Goal: Task Accomplishment & Management: Manage account settings

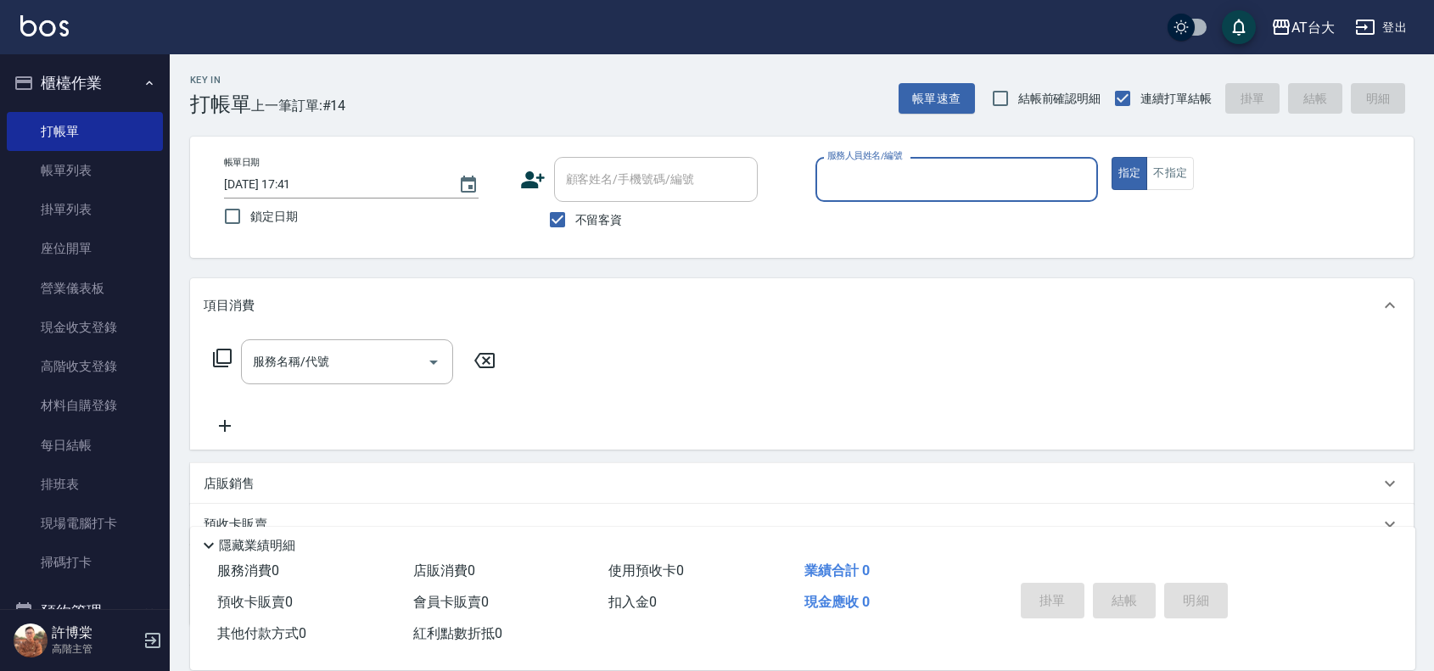
click at [853, 185] on input "服務人員姓名/編號" at bounding box center [956, 180] width 267 height 30
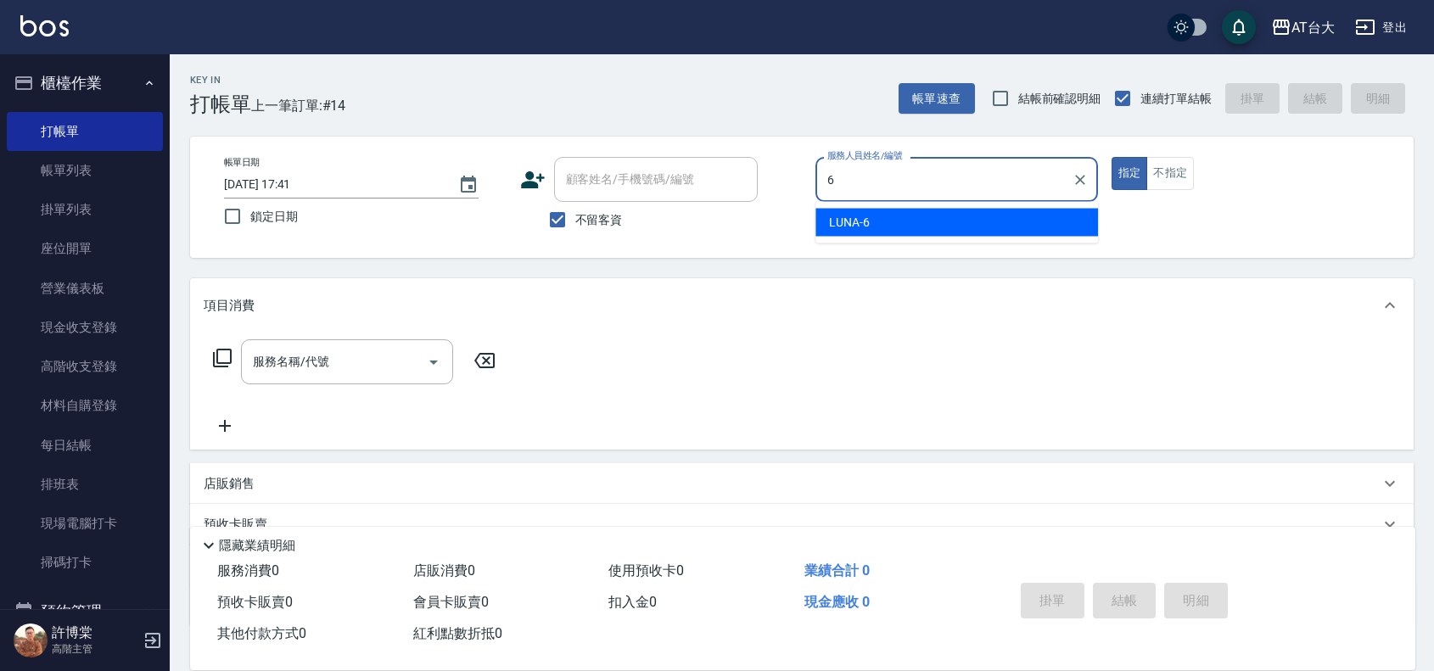
type input "LUNA-6"
type button "true"
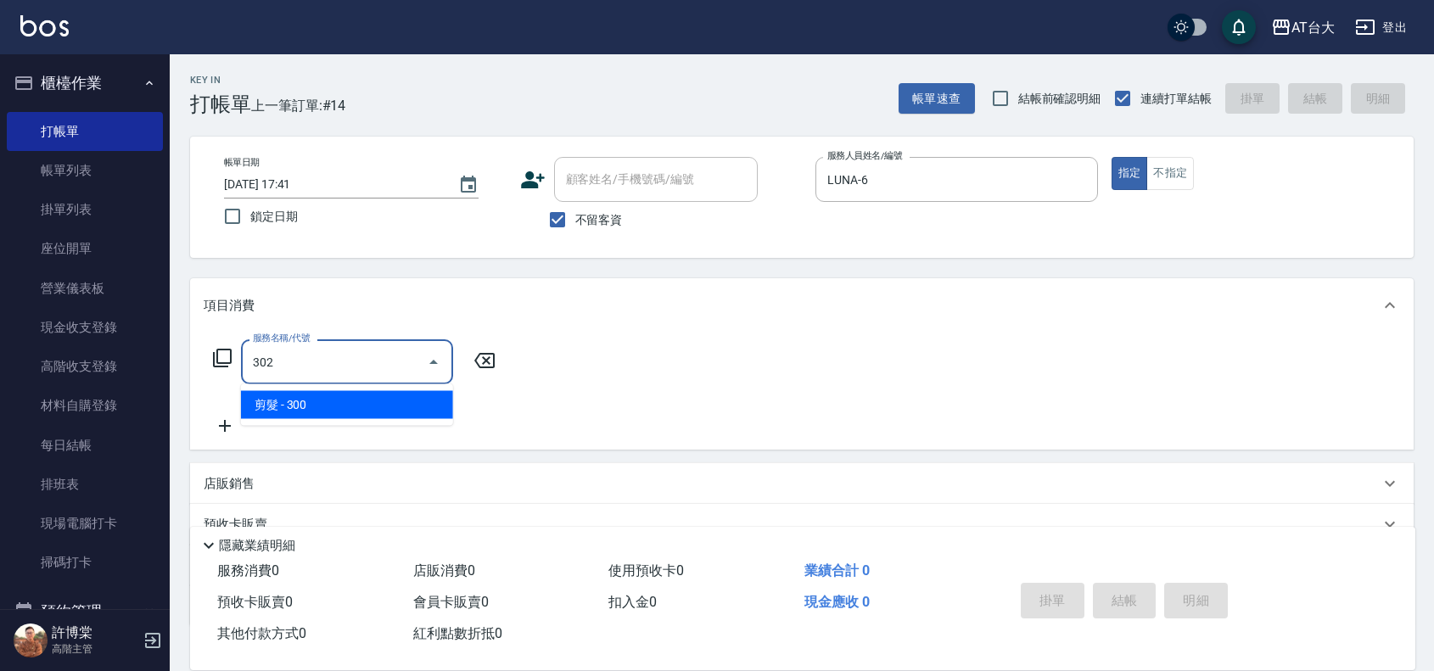
type input "剪髮(302)"
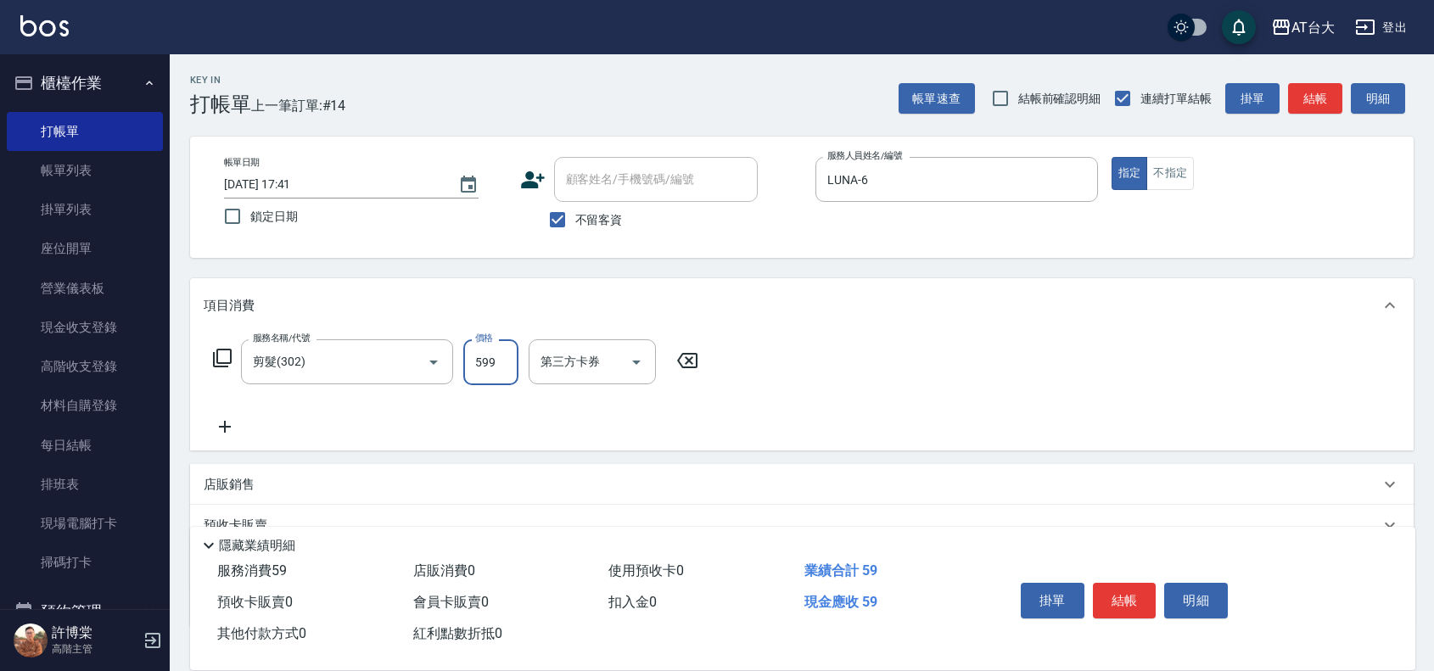
type input "599"
click at [1105, 598] on button "結帳" at bounding box center [1125, 601] width 64 height 36
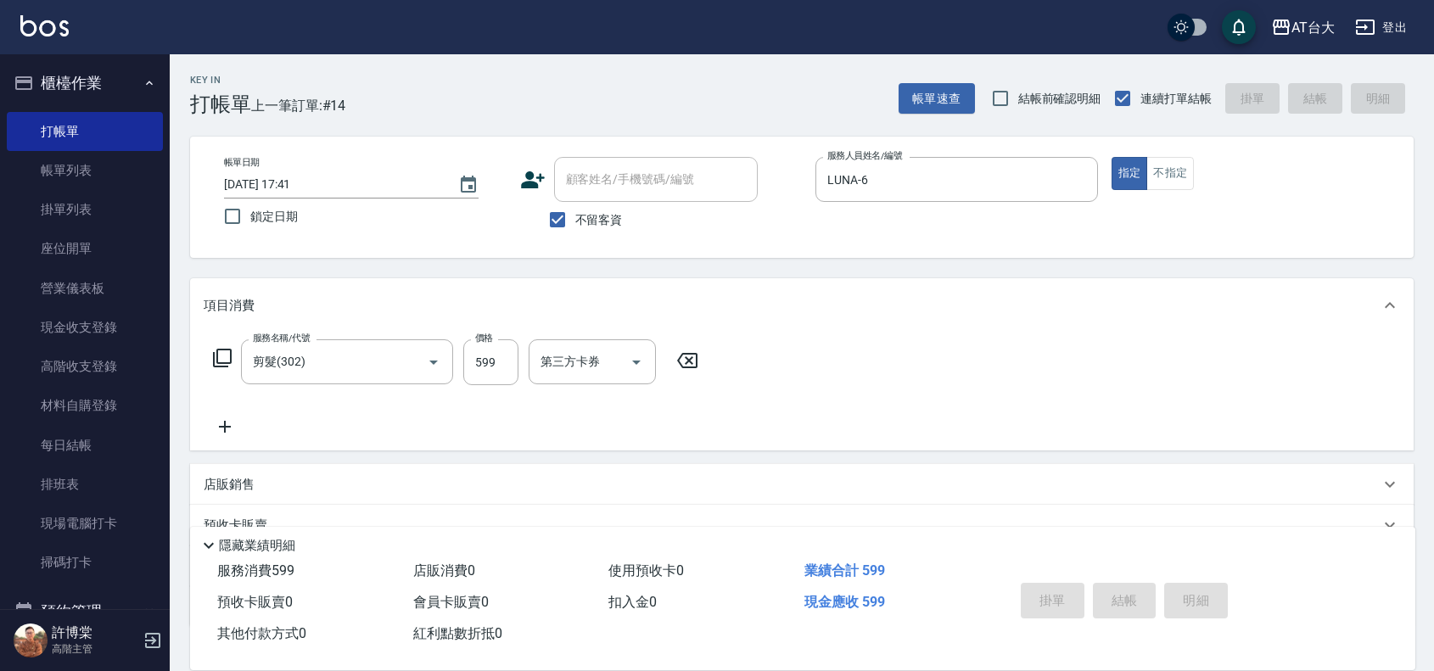
type input "2025/09/20 18:35"
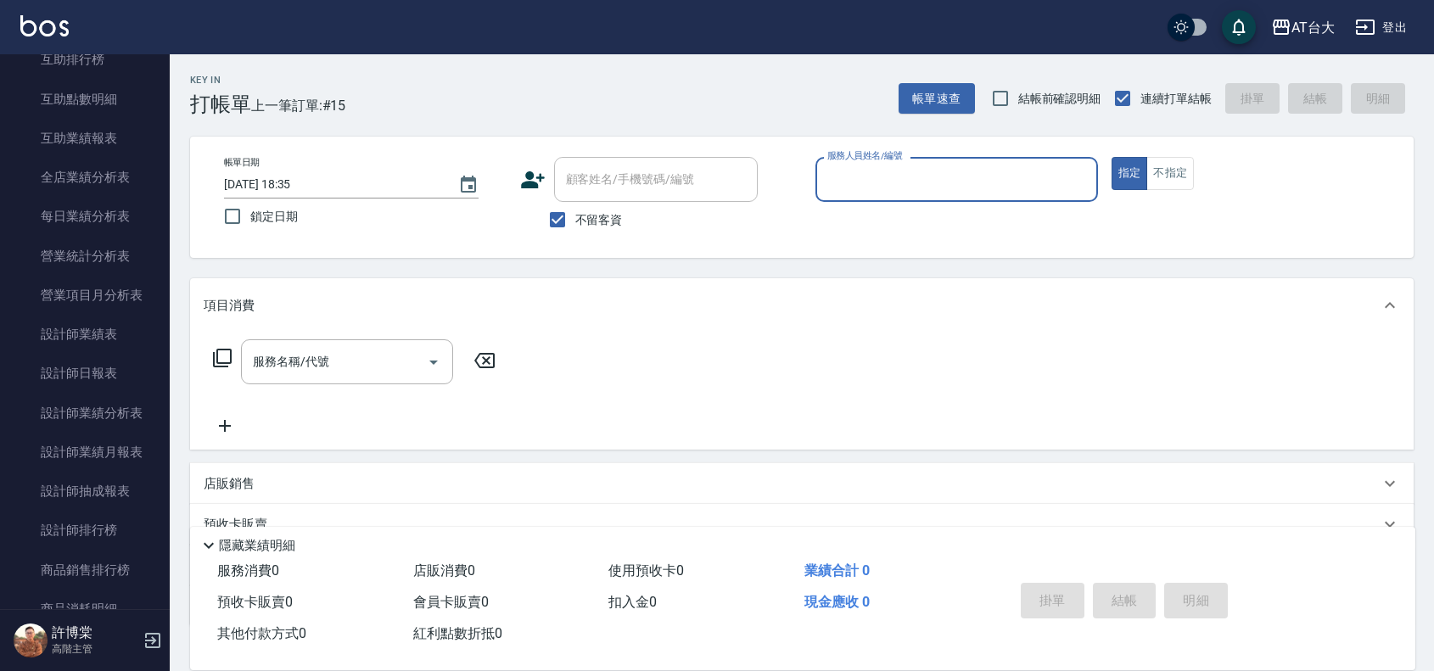
scroll to position [955, 0]
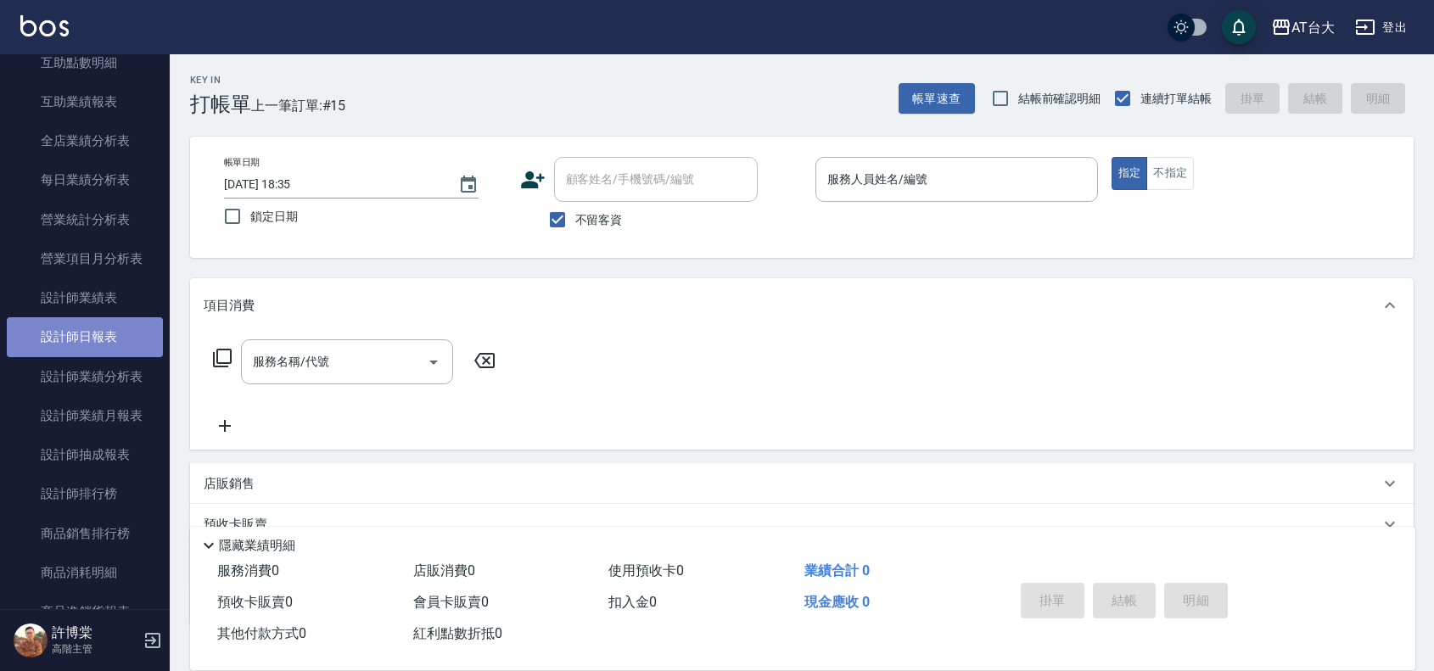
click at [112, 339] on link "設計師日報表" at bounding box center [85, 336] width 156 height 39
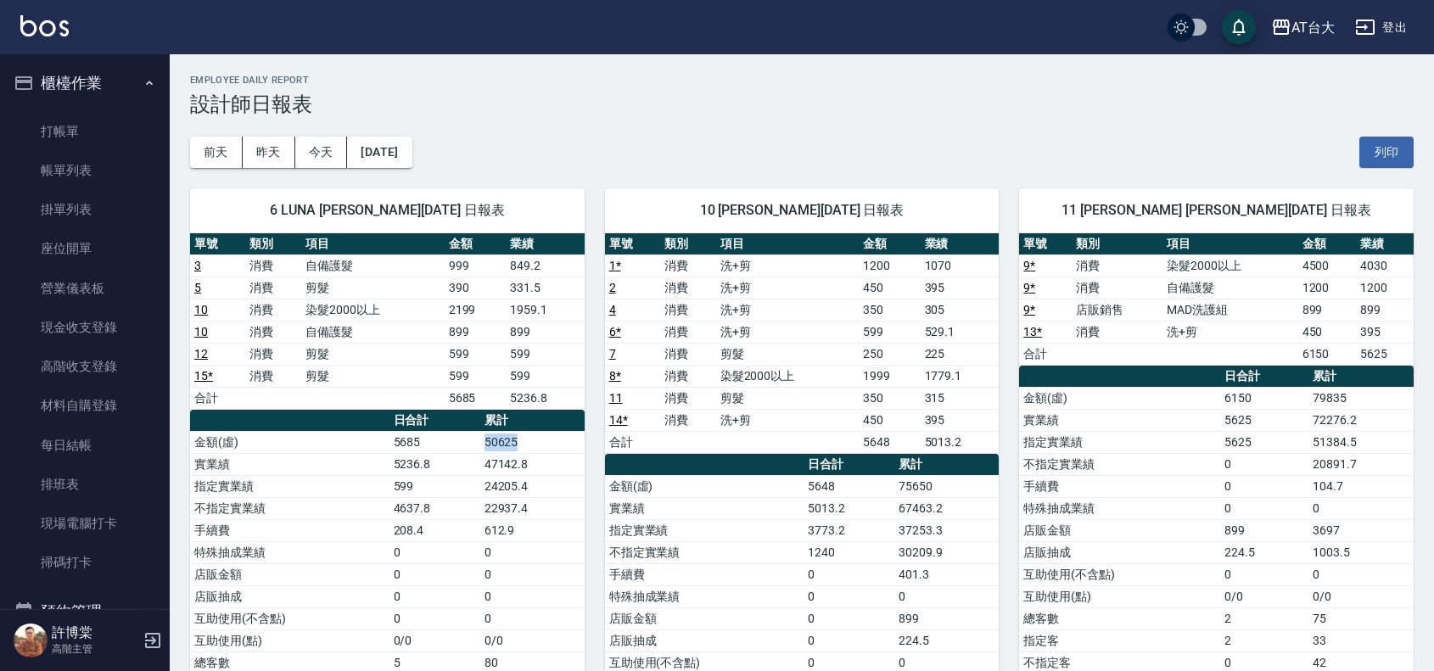
drag, startPoint x: 486, startPoint y: 442, endPoint x: 548, endPoint y: 446, distance: 62.1
click at [548, 446] on td "50625" at bounding box center [532, 442] width 104 height 22
click at [548, 445] on td "50625" at bounding box center [532, 442] width 104 height 22
drag, startPoint x: 490, startPoint y: 441, endPoint x: 536, endPoint y: 446, distance: 46.1
click at [536, 446] on td "50625" at bounding box center [532, 442] width 104 height 22
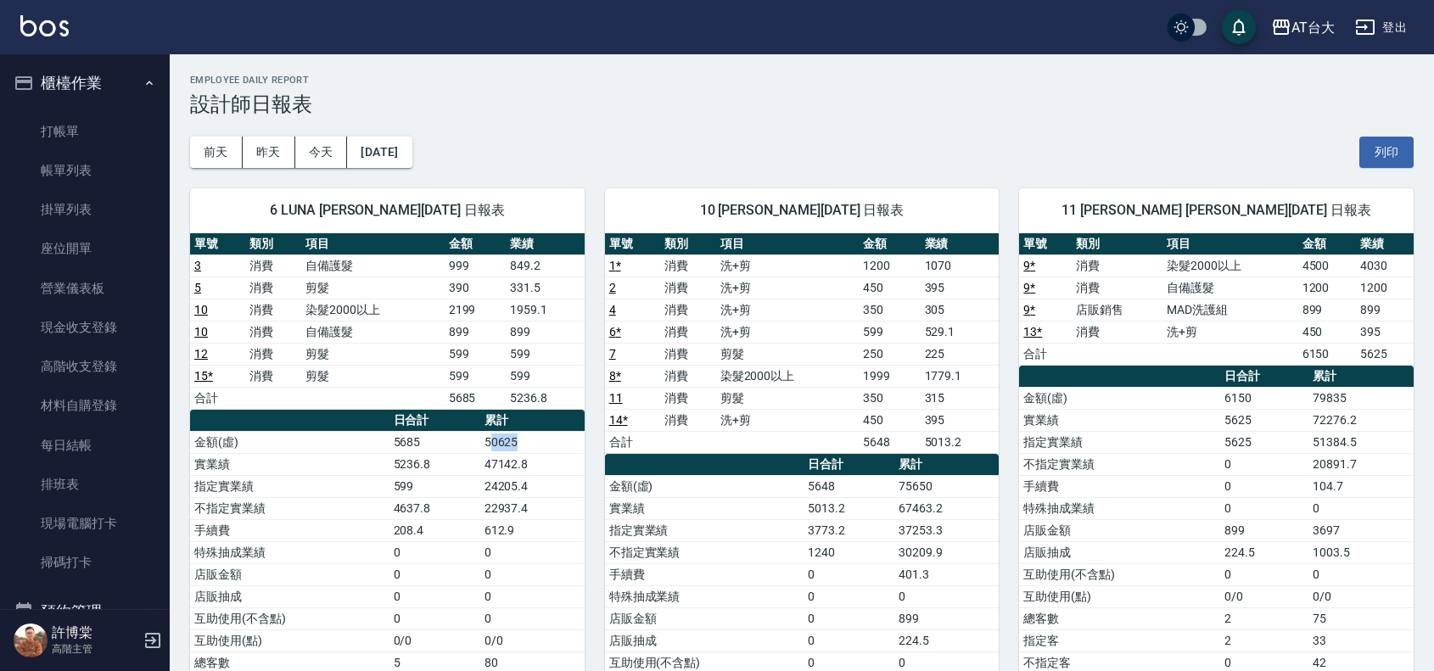
click at [536, 446] on td "50625" at bounding box center [532, 442] width 104 height 22
click at [83, 115] on link "打帳單" at bounding box center [85, 131] width 156 height 39
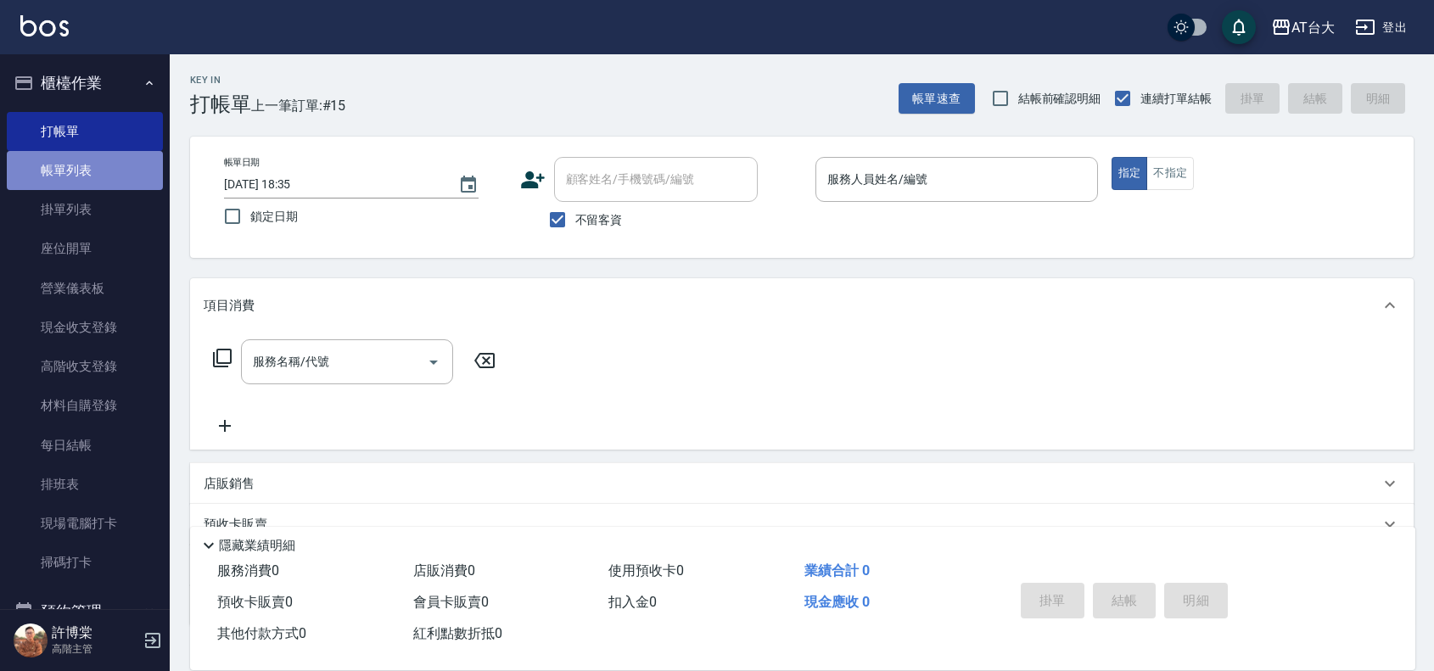
click at [91, 154] on link "帳單列表" at bounding box center [85, 170] width 156 height 39
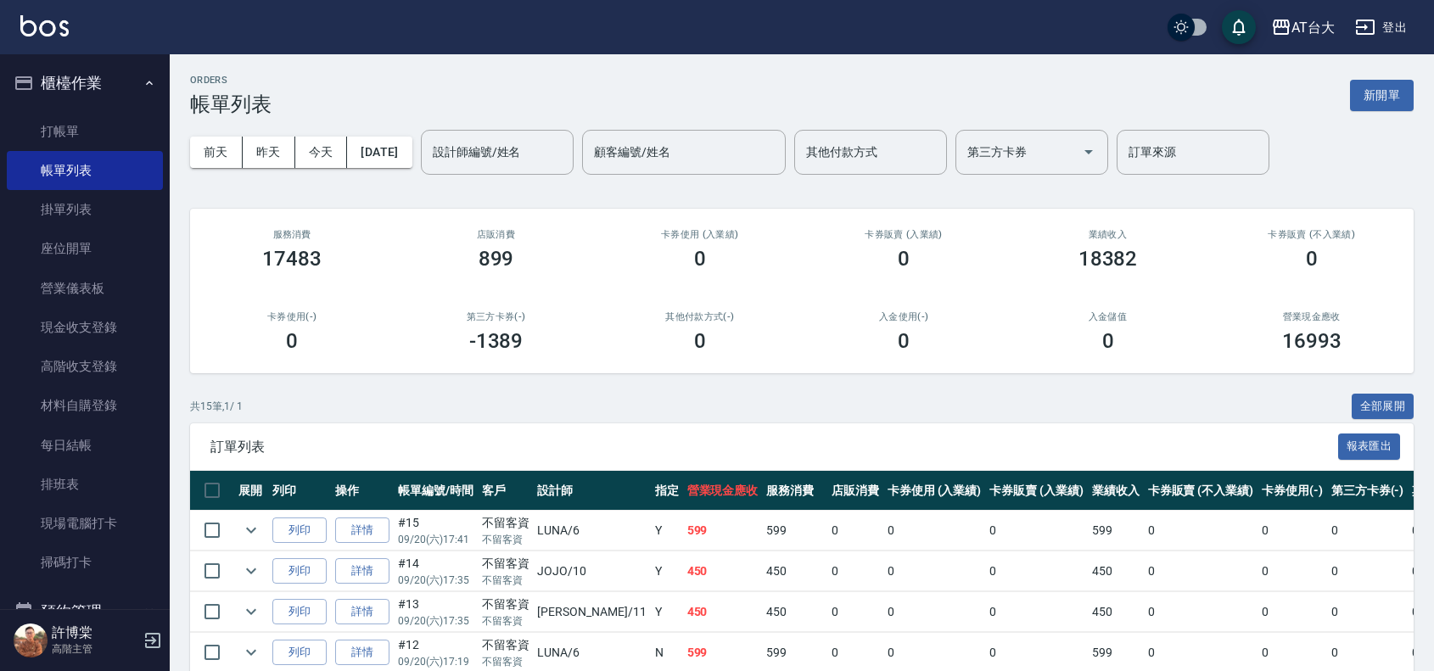
click at [198, 95] on h3 "帳單列表" at bounding box center [230, 104] width 81 height 24
click at [58, 143] on link "打帳單" at bounding box center [85, 131] width 156 height 39
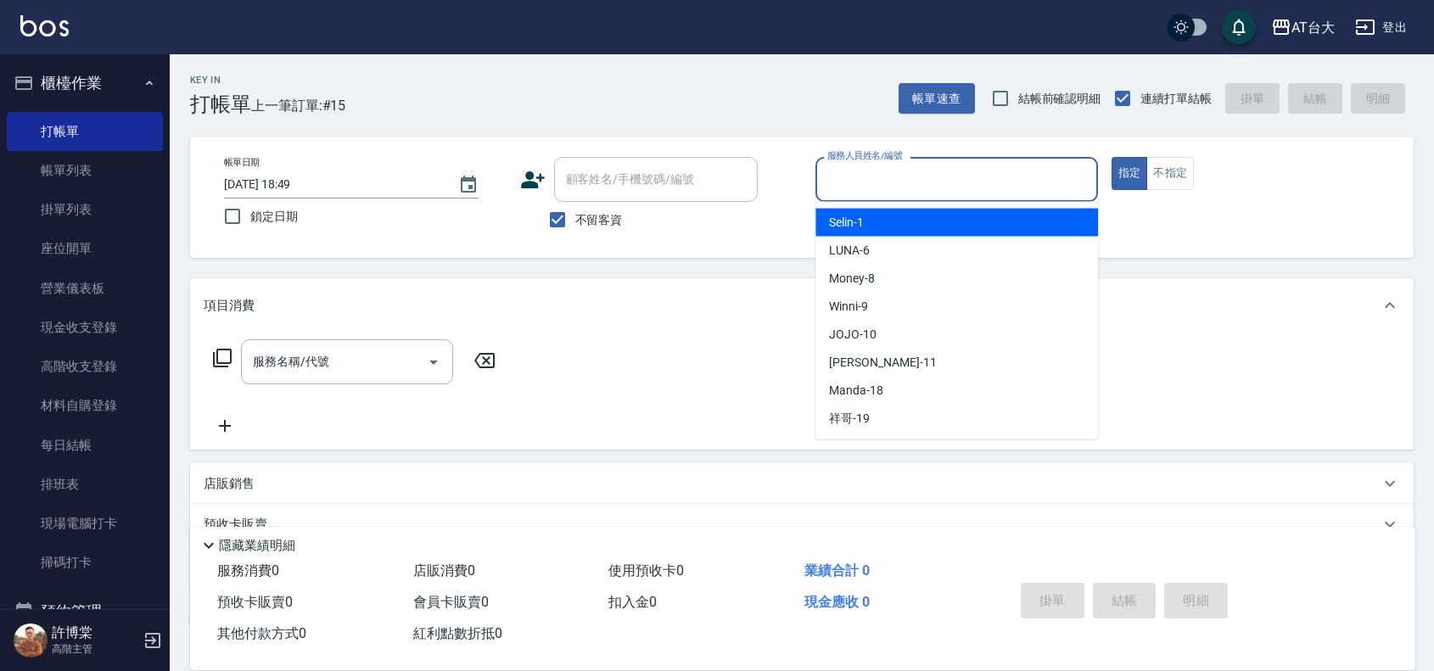
click at [932, 176] on input "服務人員姓名/編號" at bounding box center [956, 180] width 267 height 30
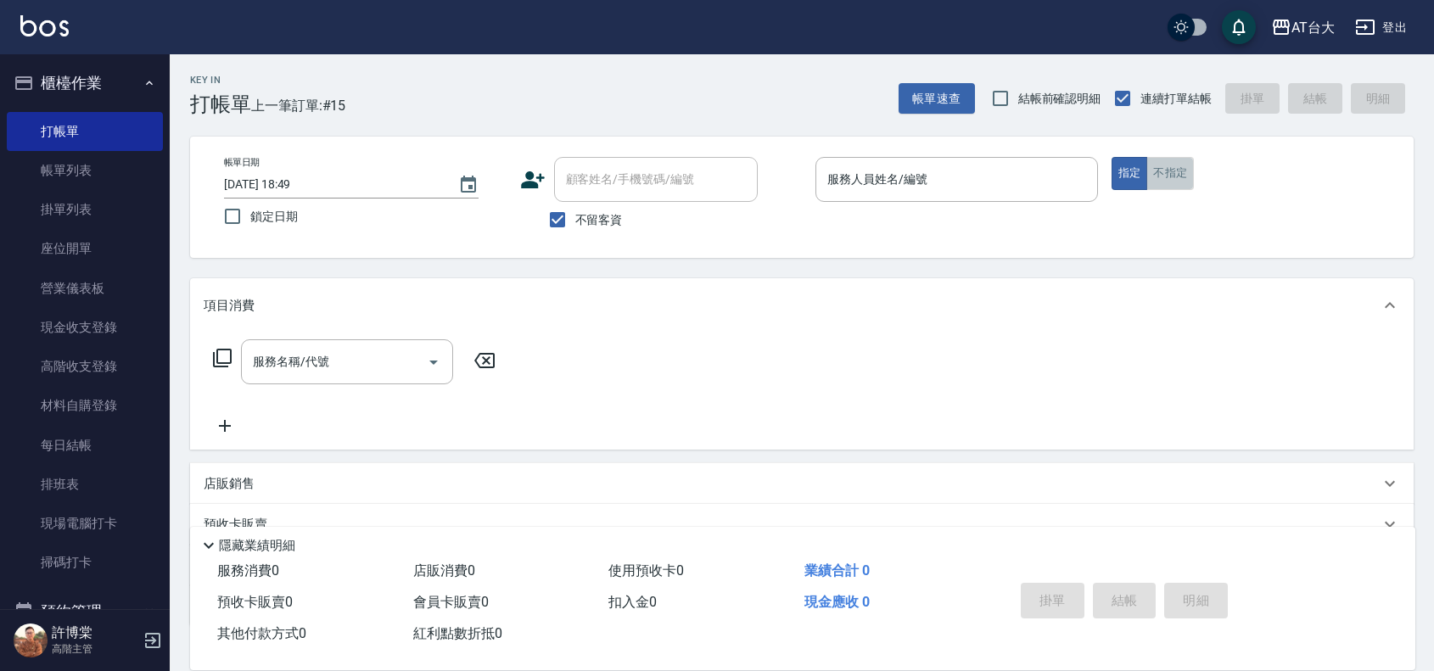
click at [1173, 171] on button "不指定" at bounding box center [1170, 173] width 48 height 33
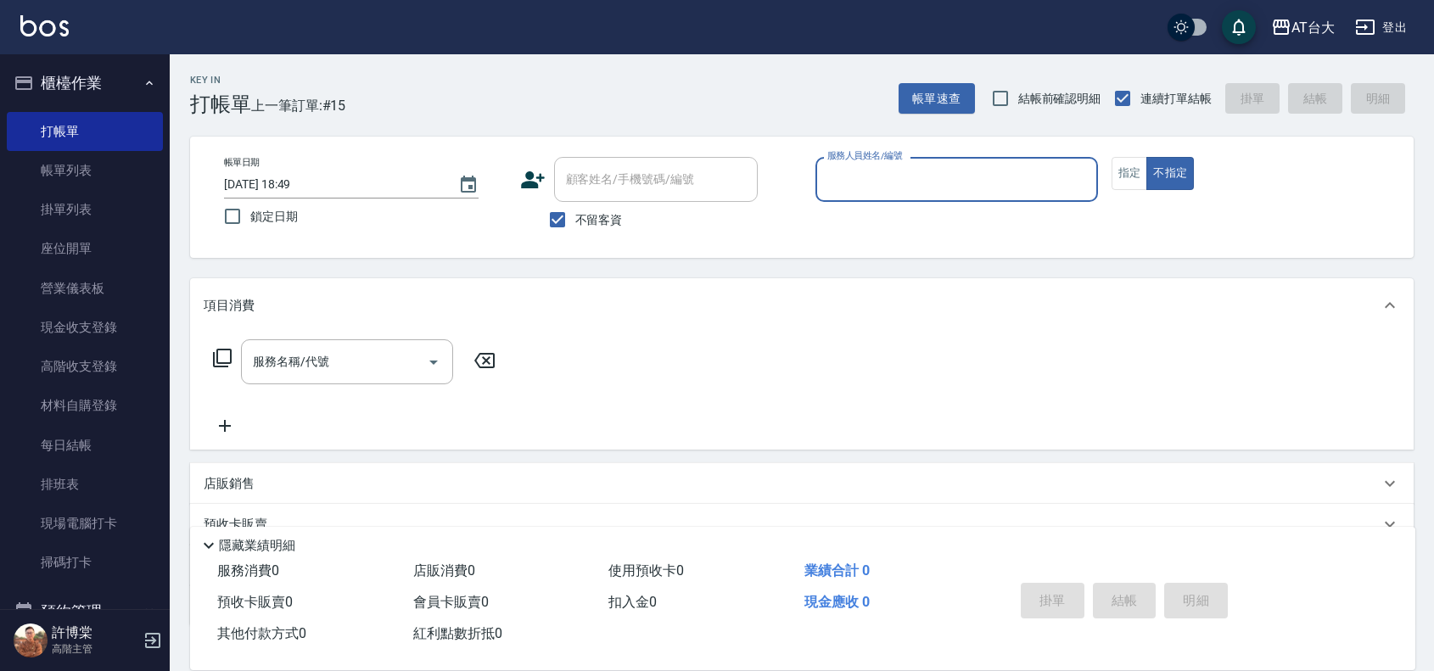
click at [1061, 176] on input "服務人員姓名/編號" at bounding box center [956, 180] width 267 height 30
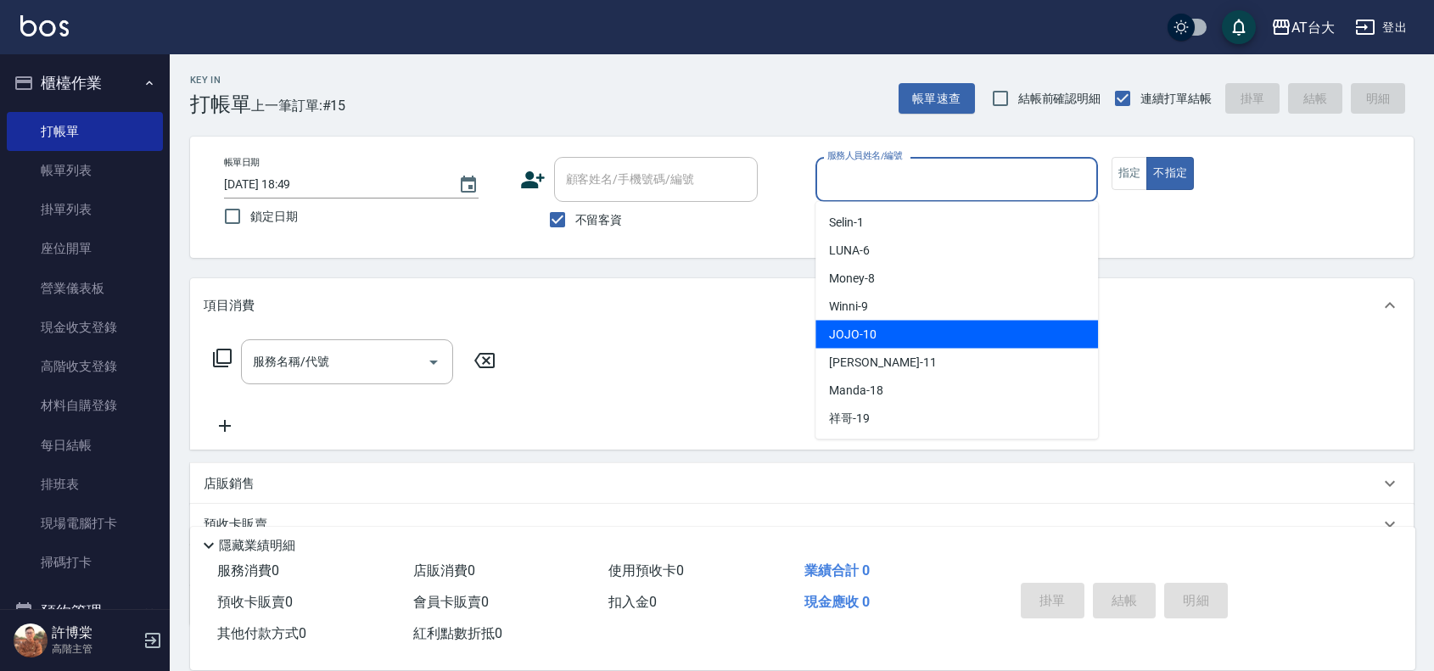
click at [889, 339] on div "JOJO -10" at bounding box center [956, 335] width 283 height 28
type input "JOJO-10"
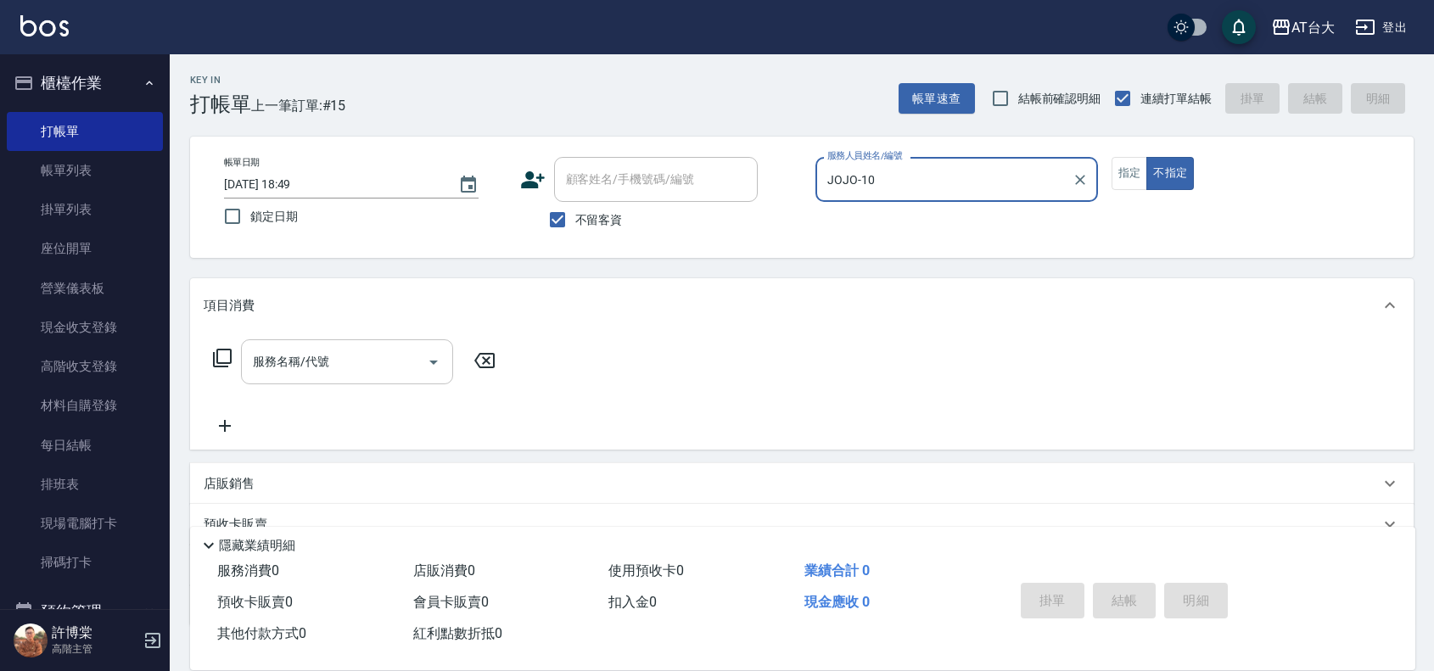
click at [340, 340] on div "服務名稱/代號" at bounding box center [347, 361] width 212 height 45
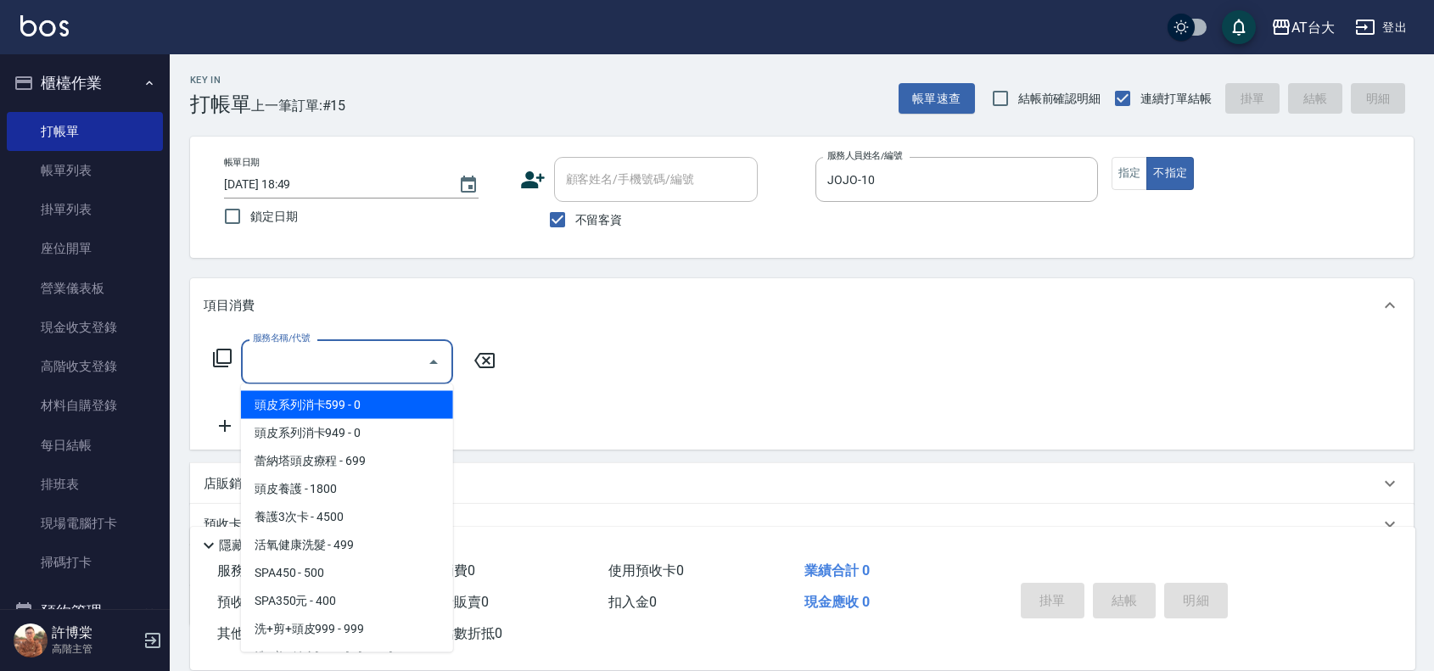
type input "1"
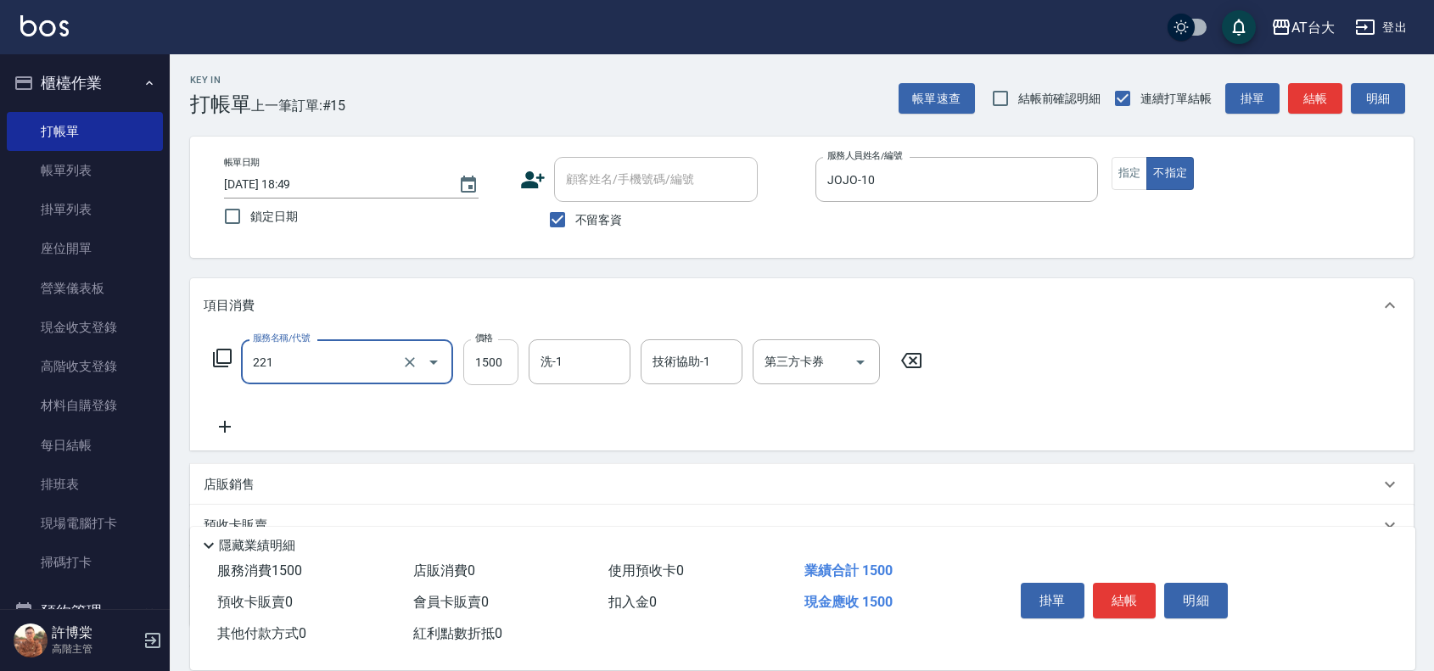
type input "燙髮自備 1500 以 下(221)"
click at [499, 354] on input "1500" at bounding box center [490, 362] width 55 height 46
type input "2199"
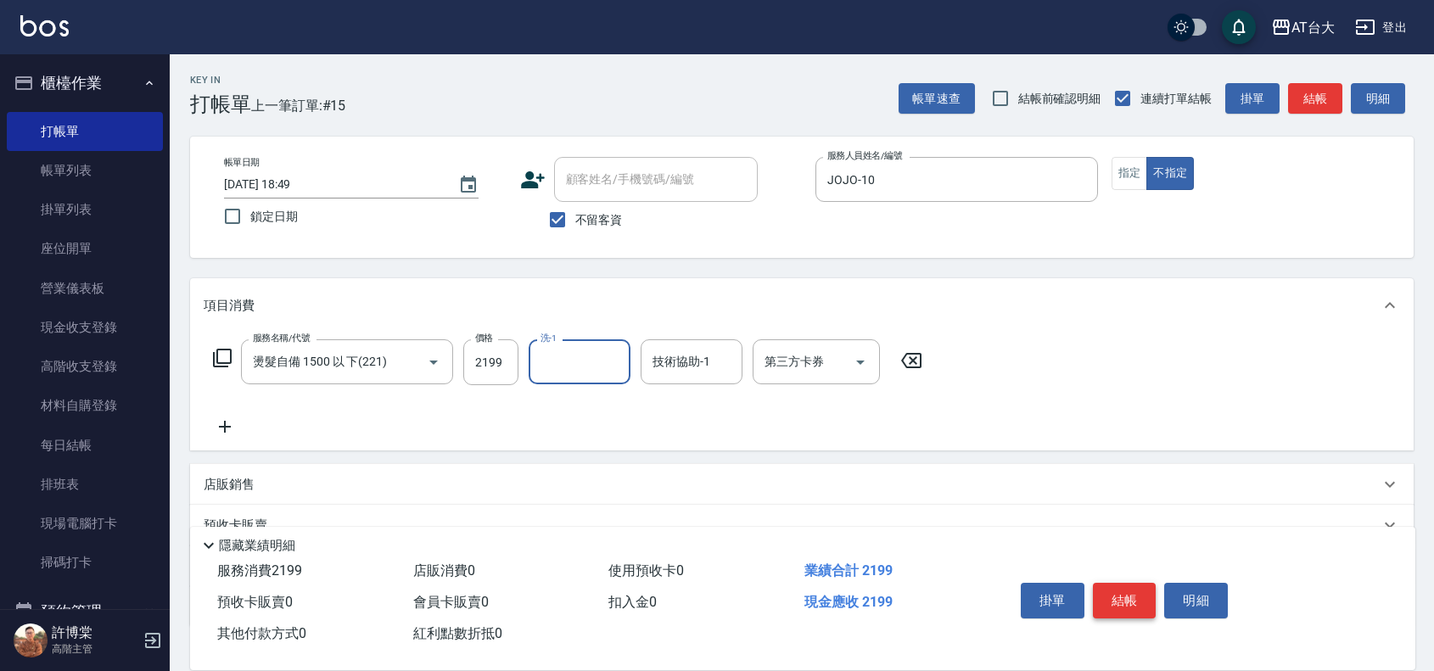
click at [1134, 605] on button "結帳" at bounding box center [1125, 601] width 64 height 36
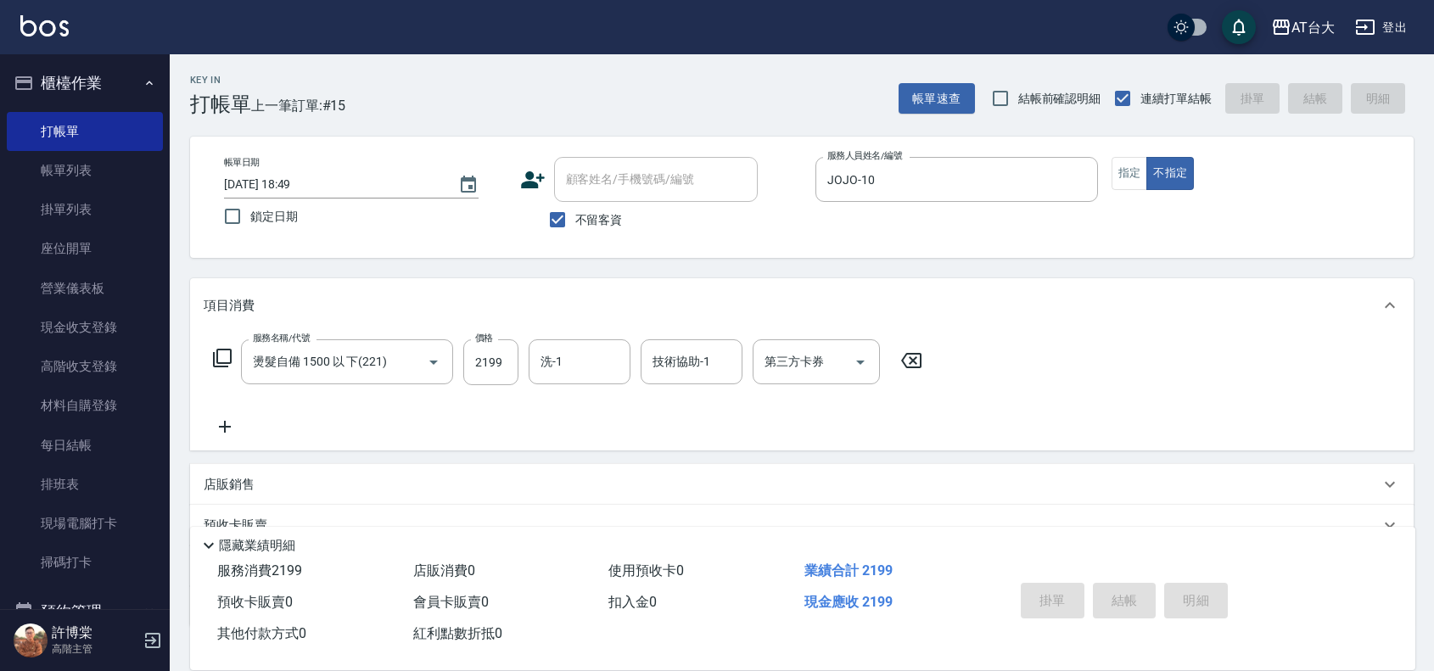
type input "2025/09/20 19:07"
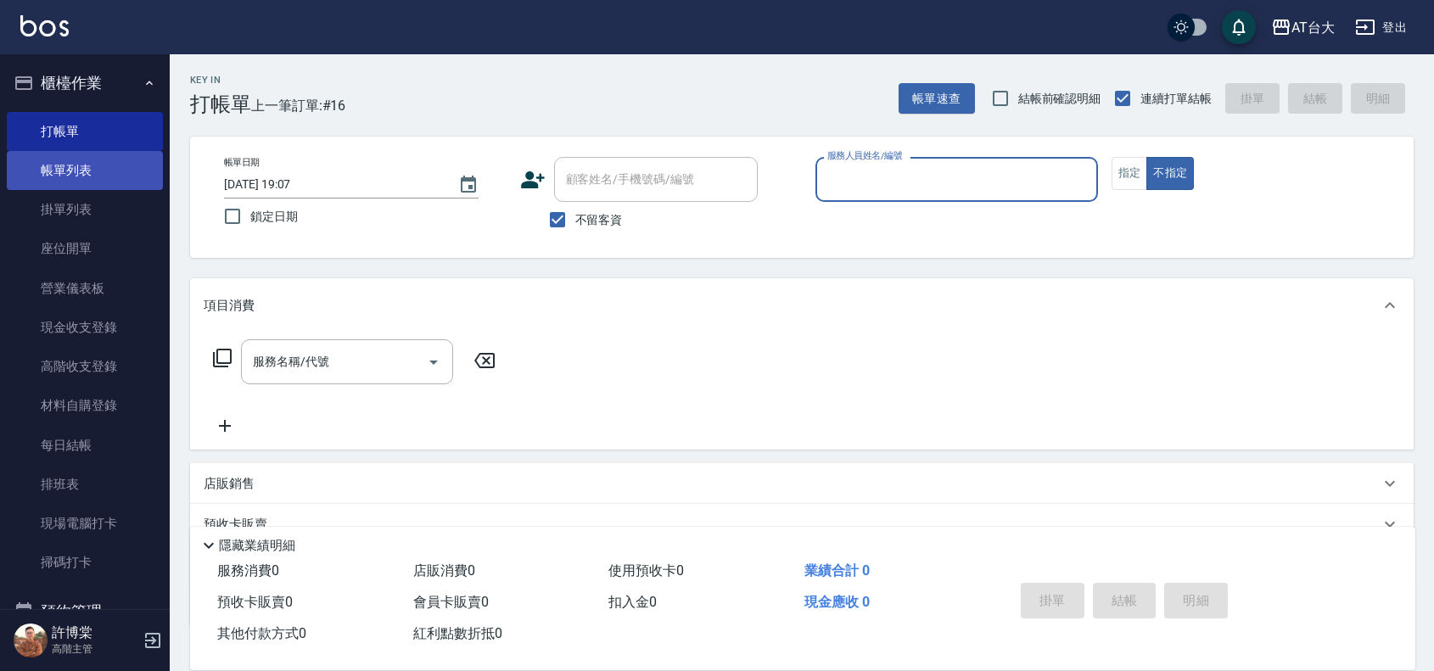
click at [69, 161] on link "帳單列表" at bounding box center [85, 170] width 156 height 39
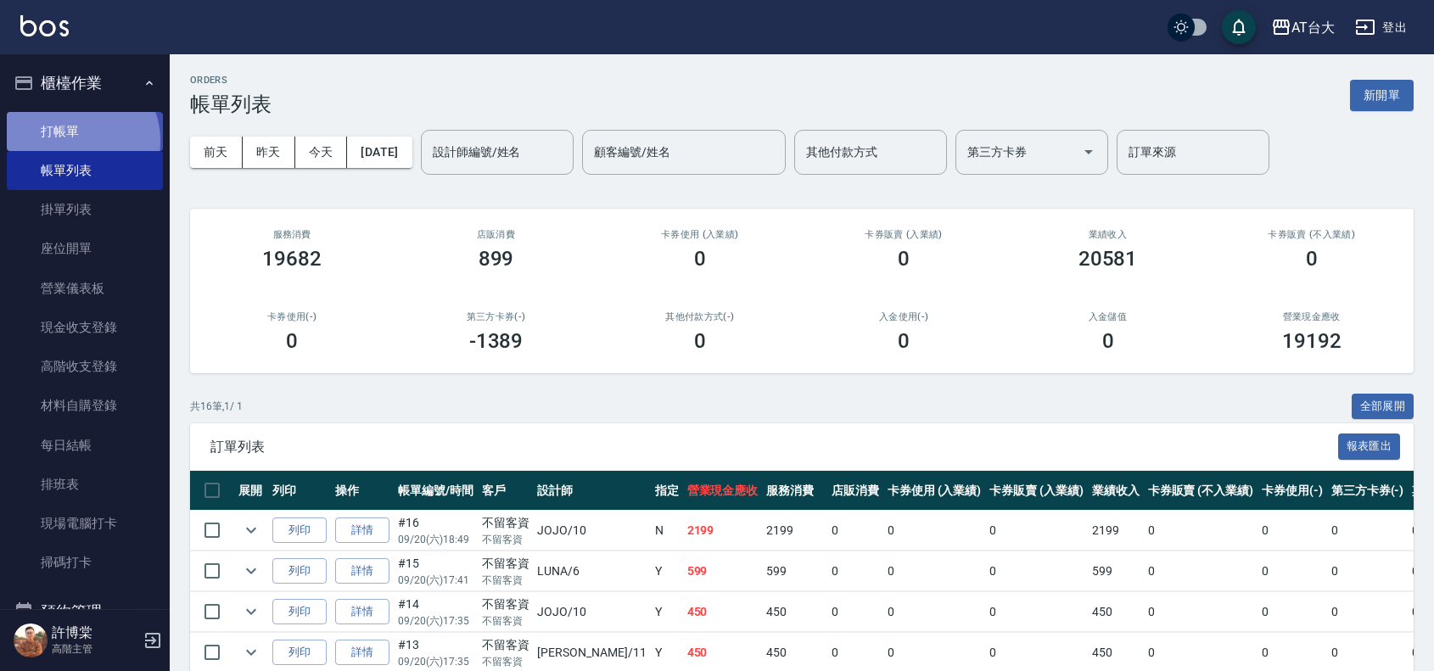
click at [76, 140] on link "打帳單" at bounding box center [85, 131] width 156 height 39
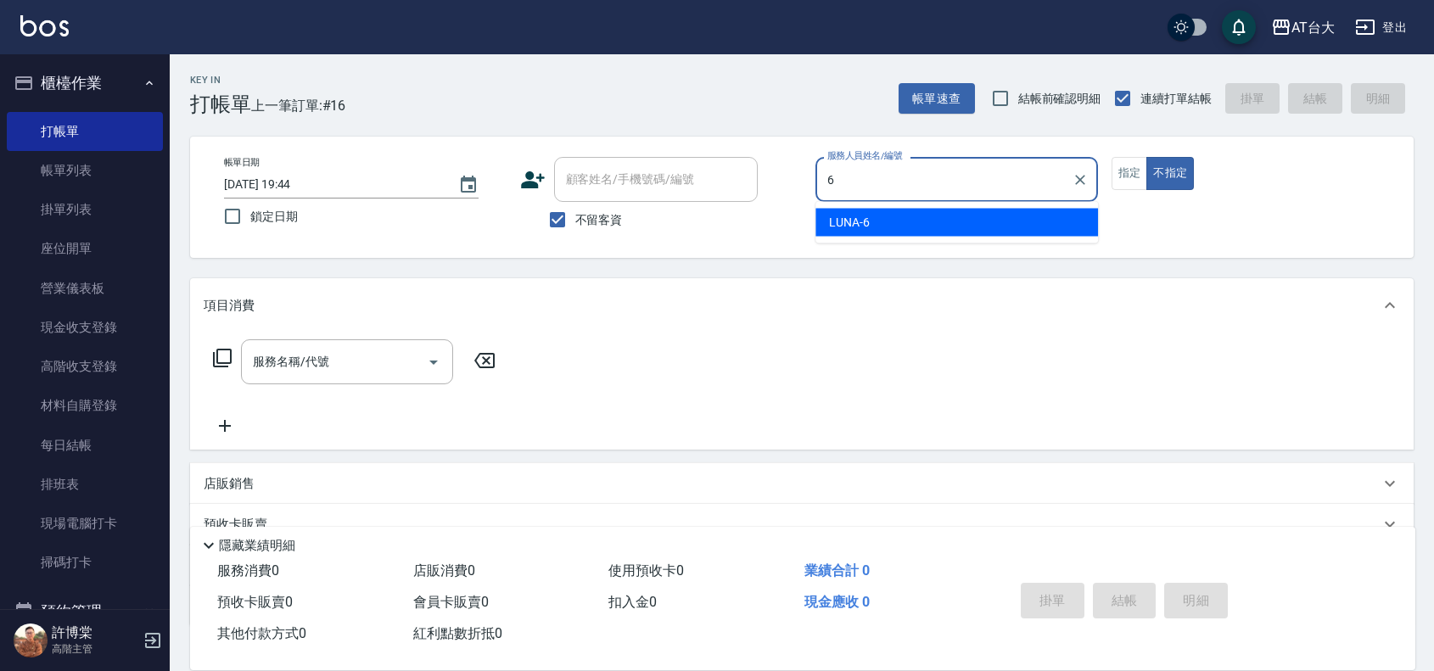
type input "LUNA-6"
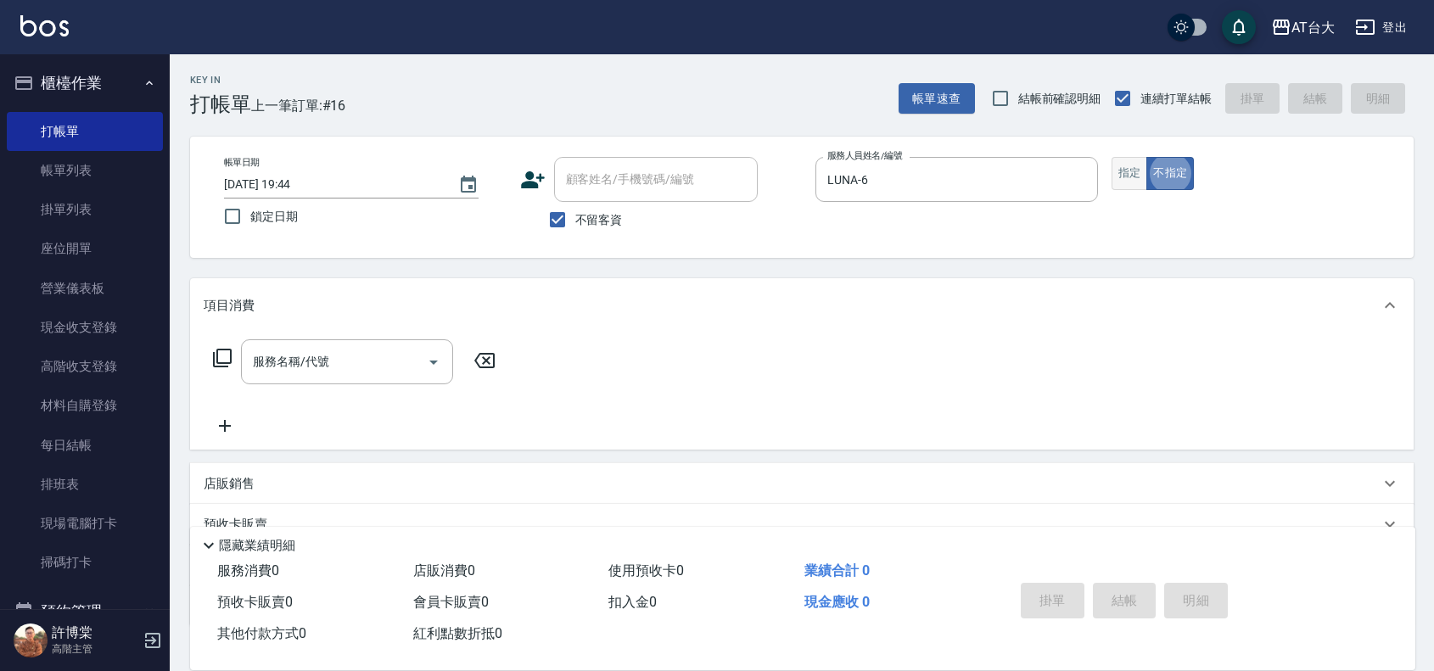
type button "false"
click at [1118, 178] on button "指定" at bounding box center [1130, 173] width 36 height 33
type button "true"
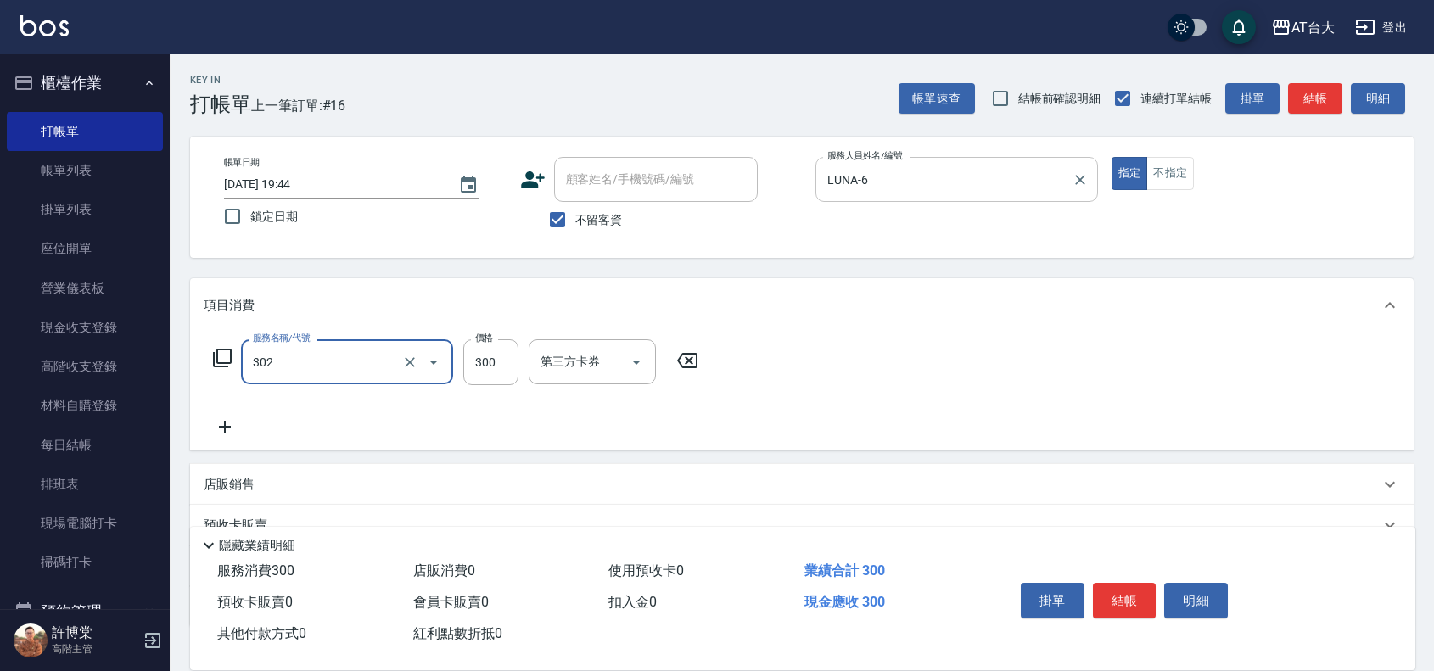
type input "剪髮(302)"
type input "450"
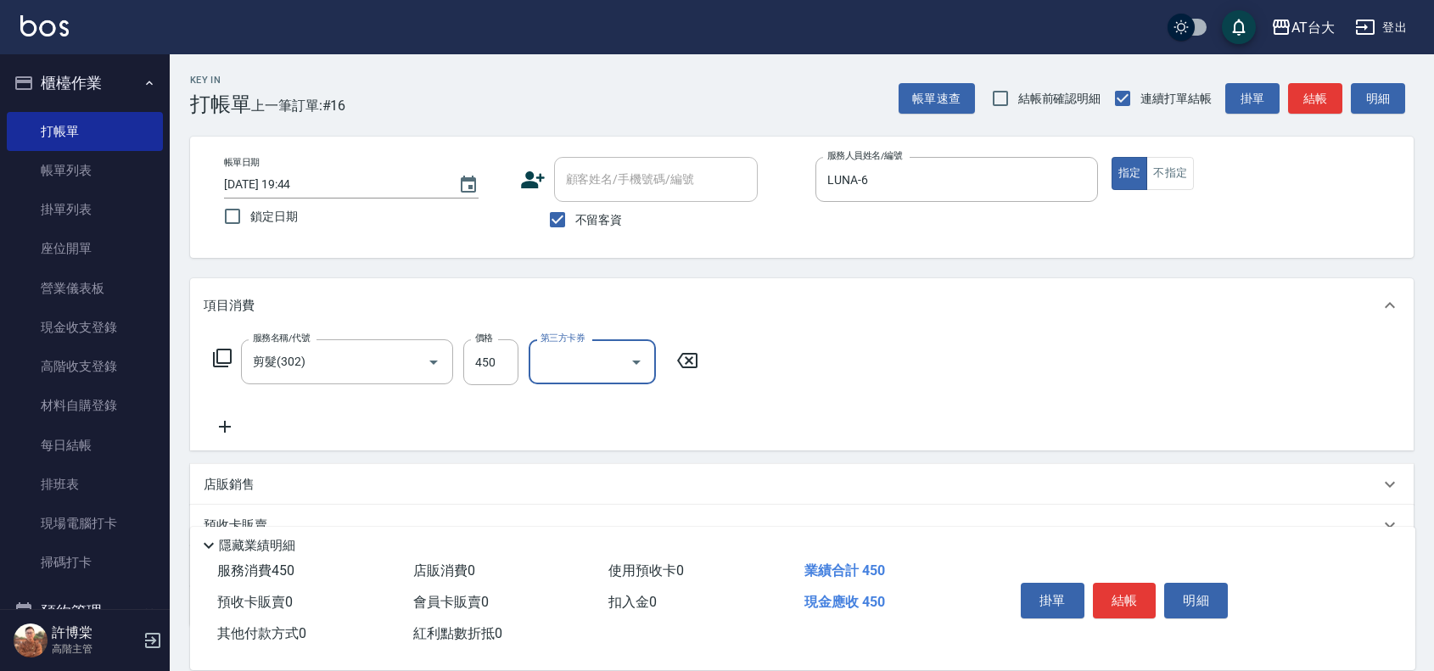
click at [1128, 587] on button "結帳" at bounding box center [1125, 601] width 64 height 36
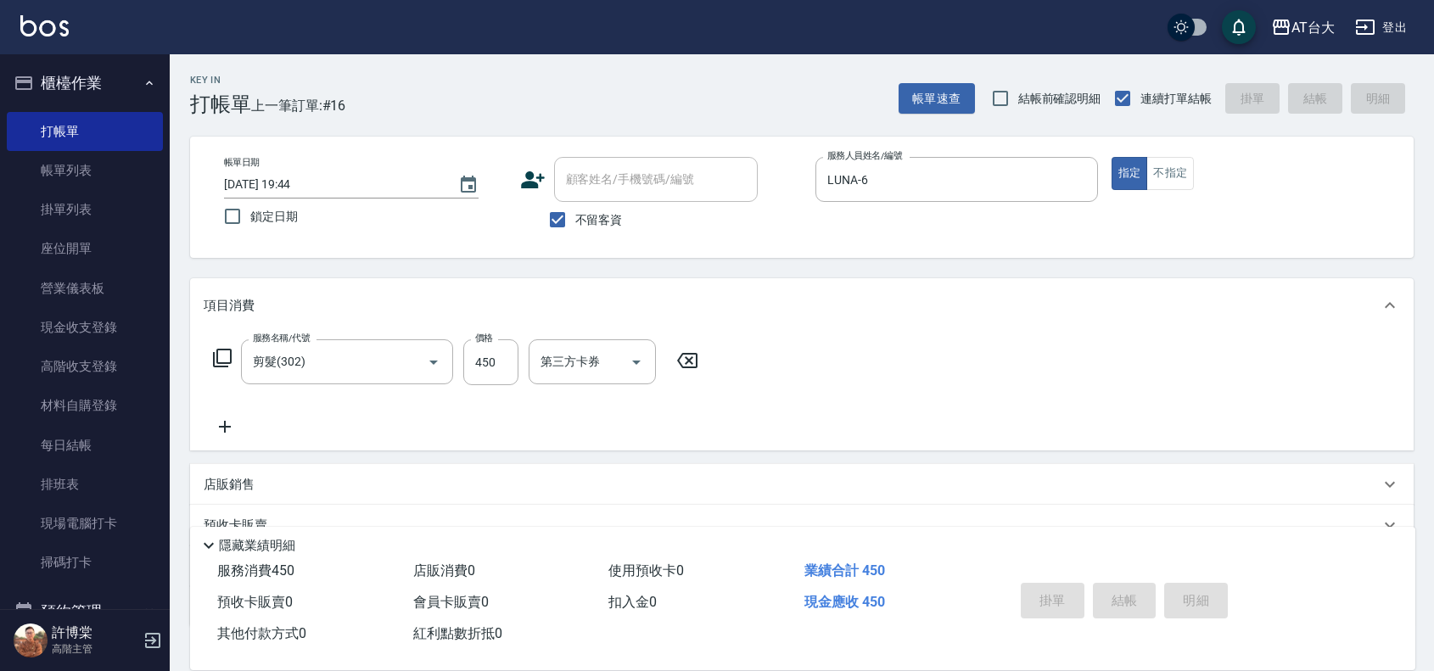
type input "2025/09/20 19:48"
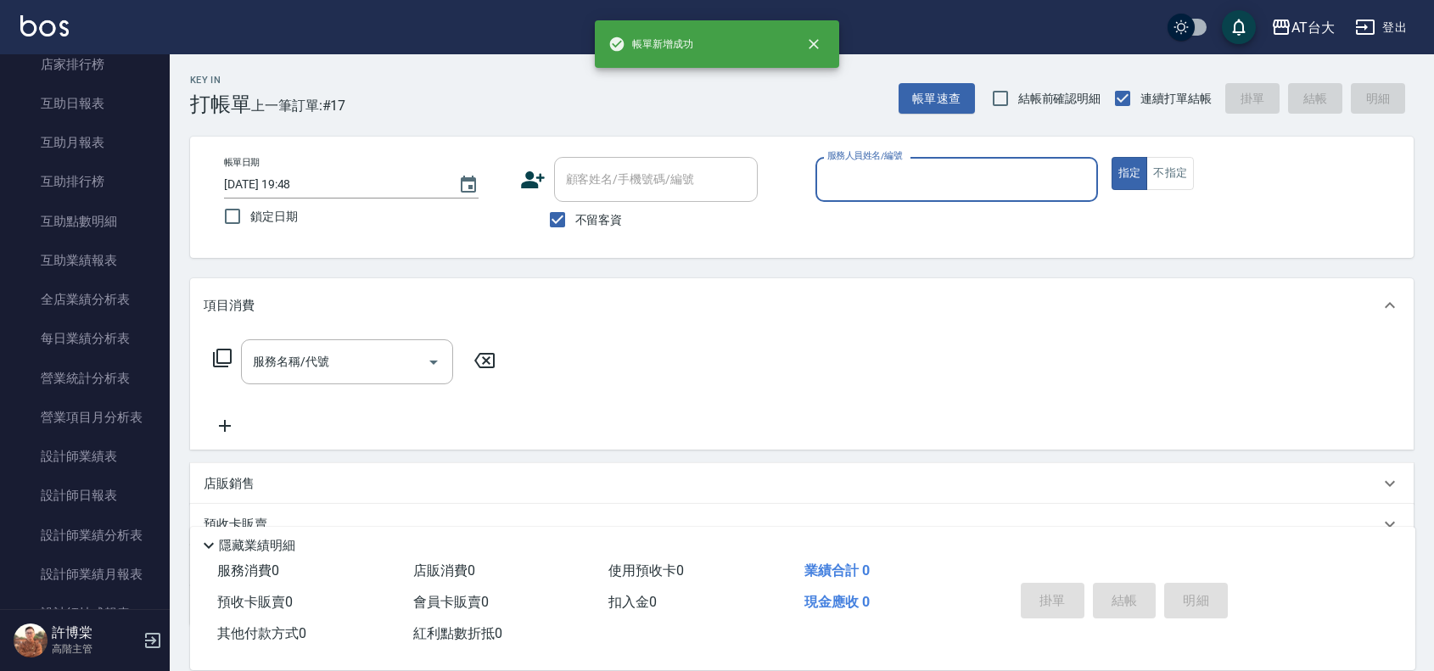
scroll to position [848, 0]
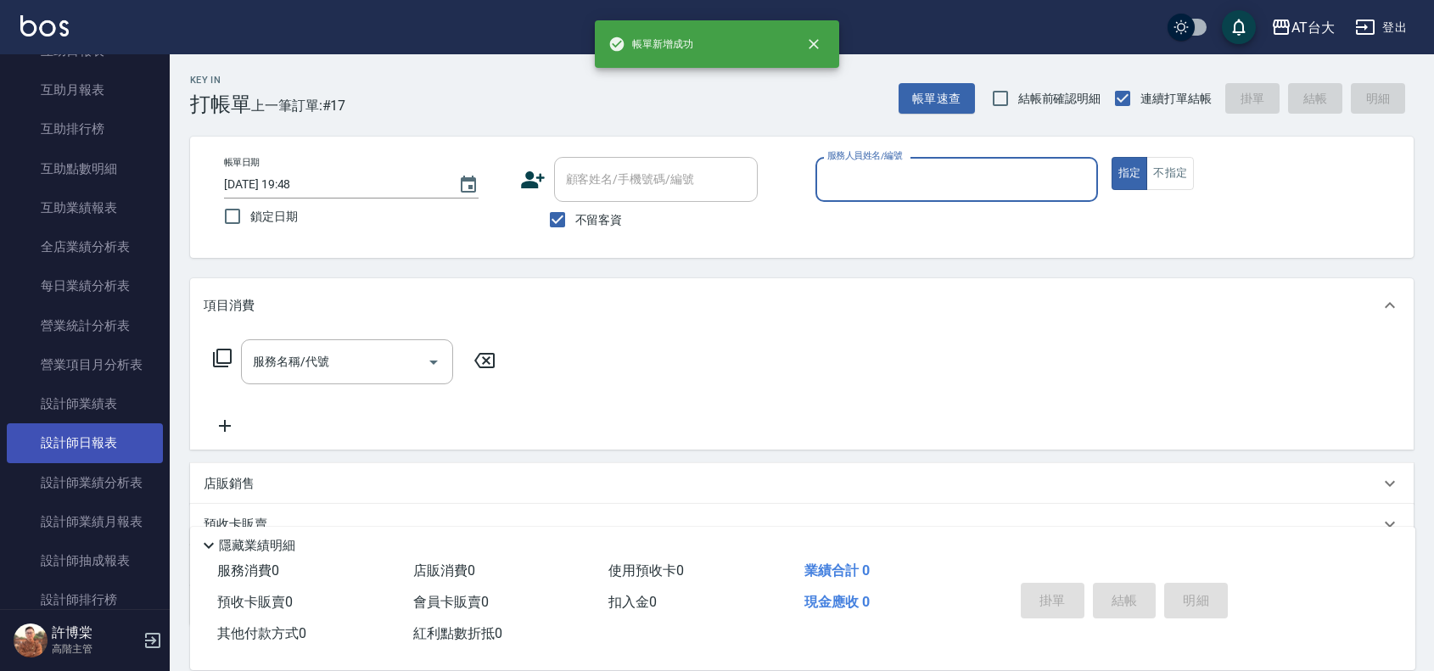
click at [115, 439] on link "設計師日報表" at bounding box center [85, 442] width 156 height 39
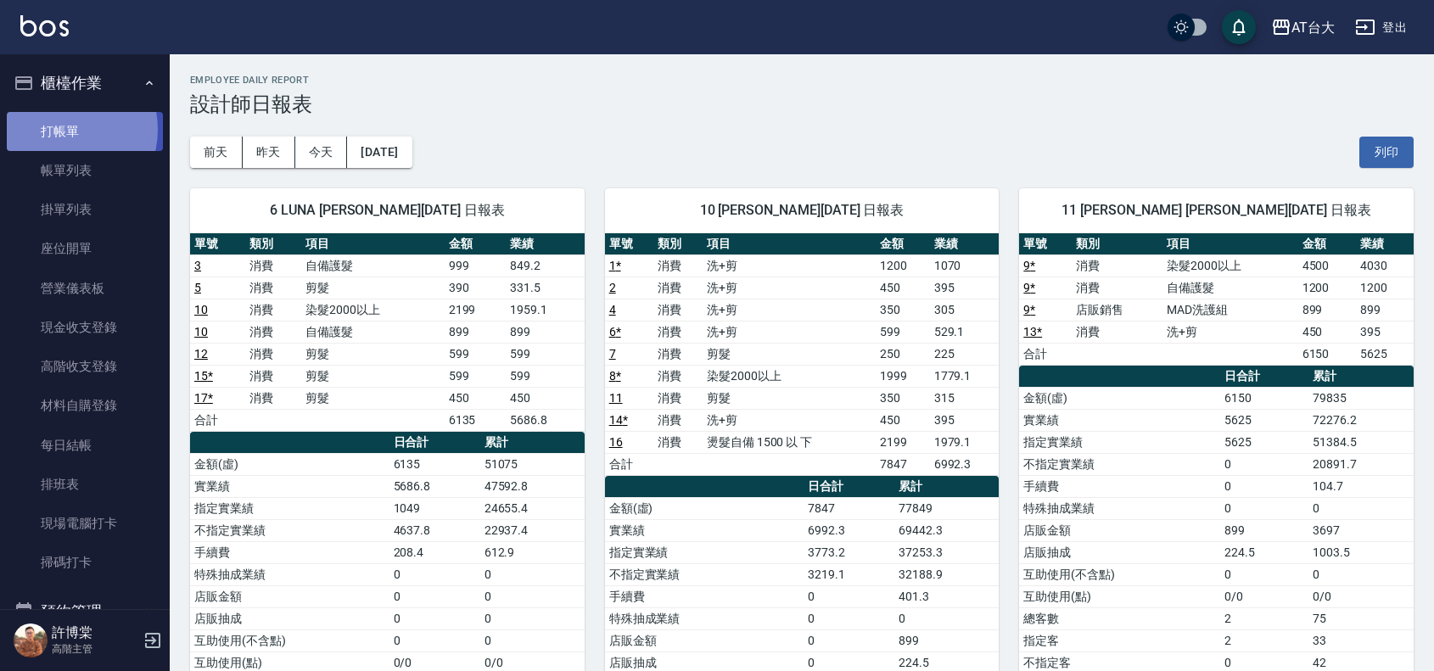
click at [60, 129] on link "打帳單" at bounding box center [85, 131] width 156 height 39
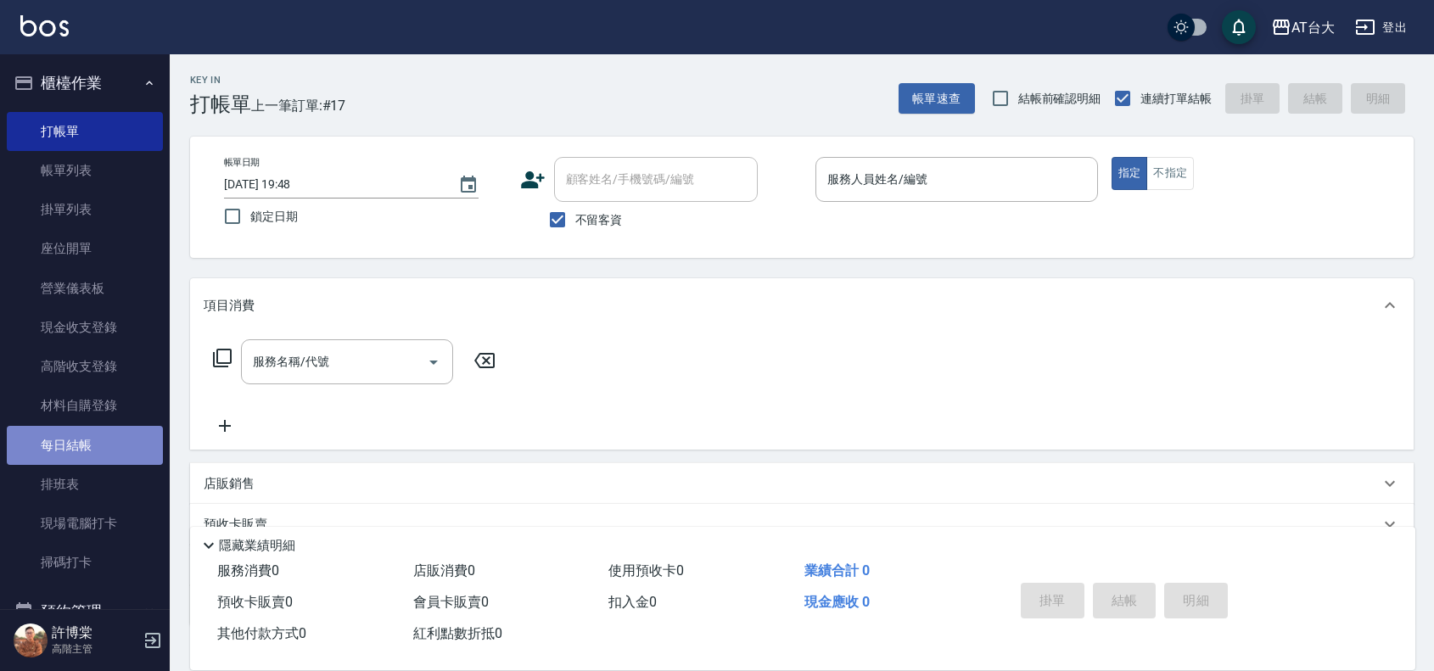
click at [89, 446] on link "每日結帳" at bounding box center [85, 445] width 156 height 39
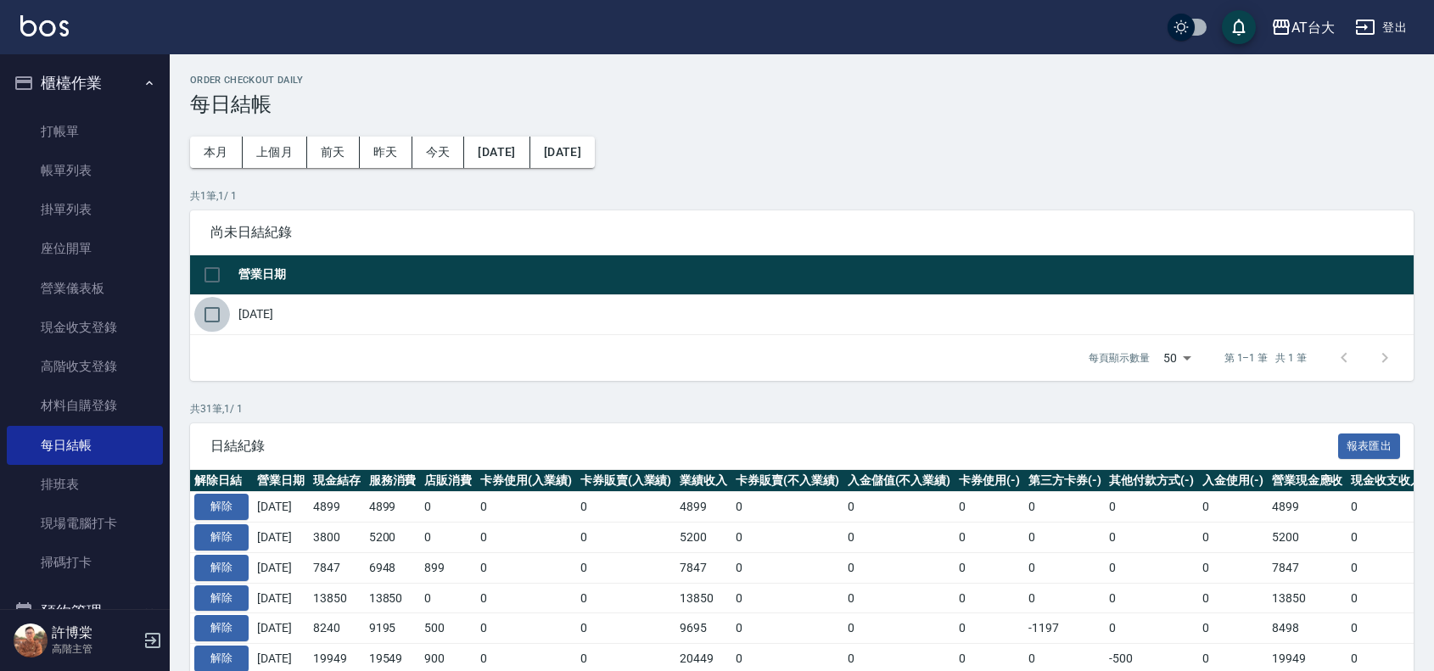
click at [216, 316] on input "checkbox" at bounding box center [212, 315] width 36 height 36
checkbox input "true"
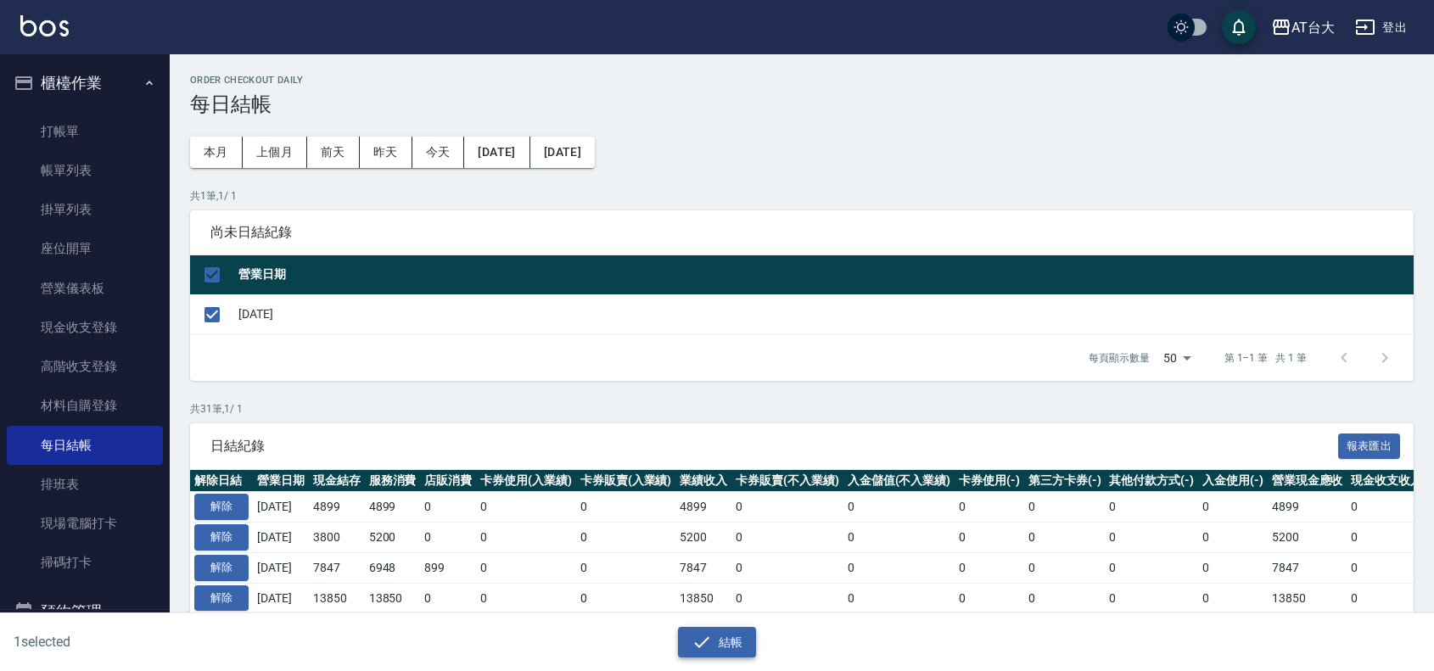
click at [710, 635] on icon "button" at bounding box center [702, 642] width 20 height 20
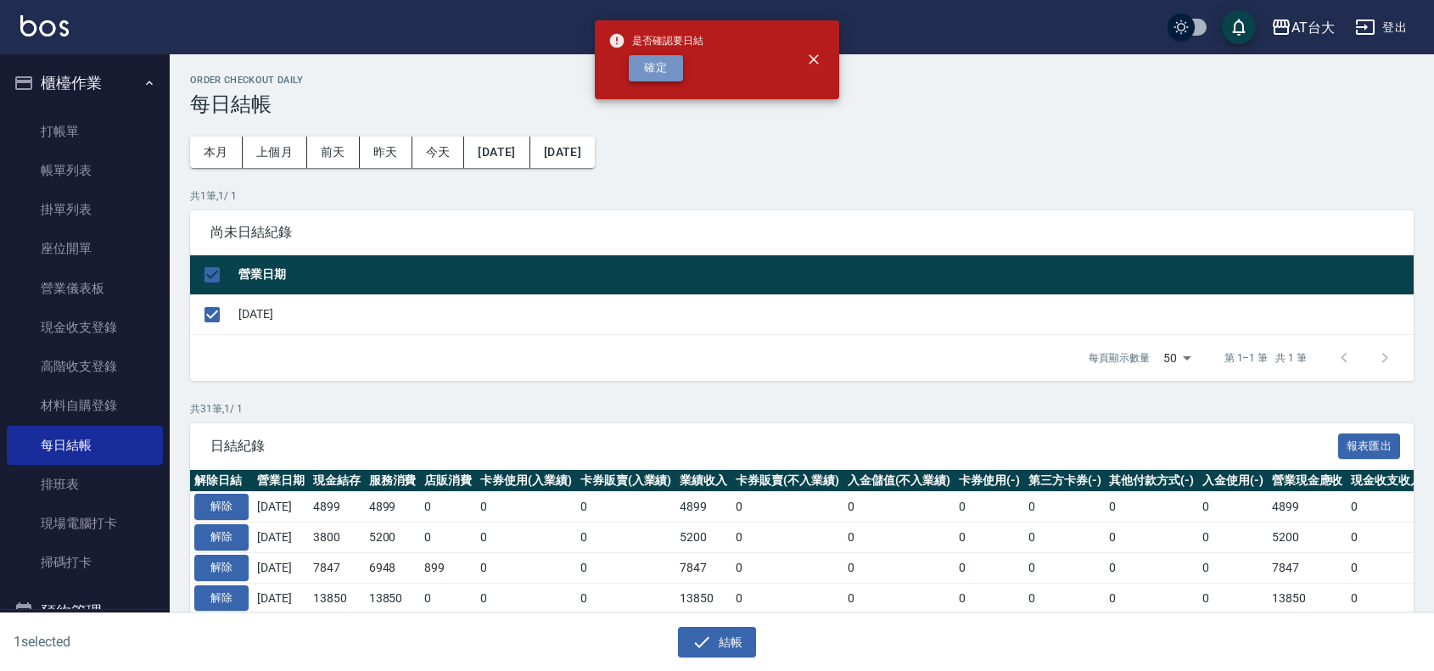
click at [668, 72] on button "確定" at bounding box center [656, 68] width 54 height 26
checkbox input "false"
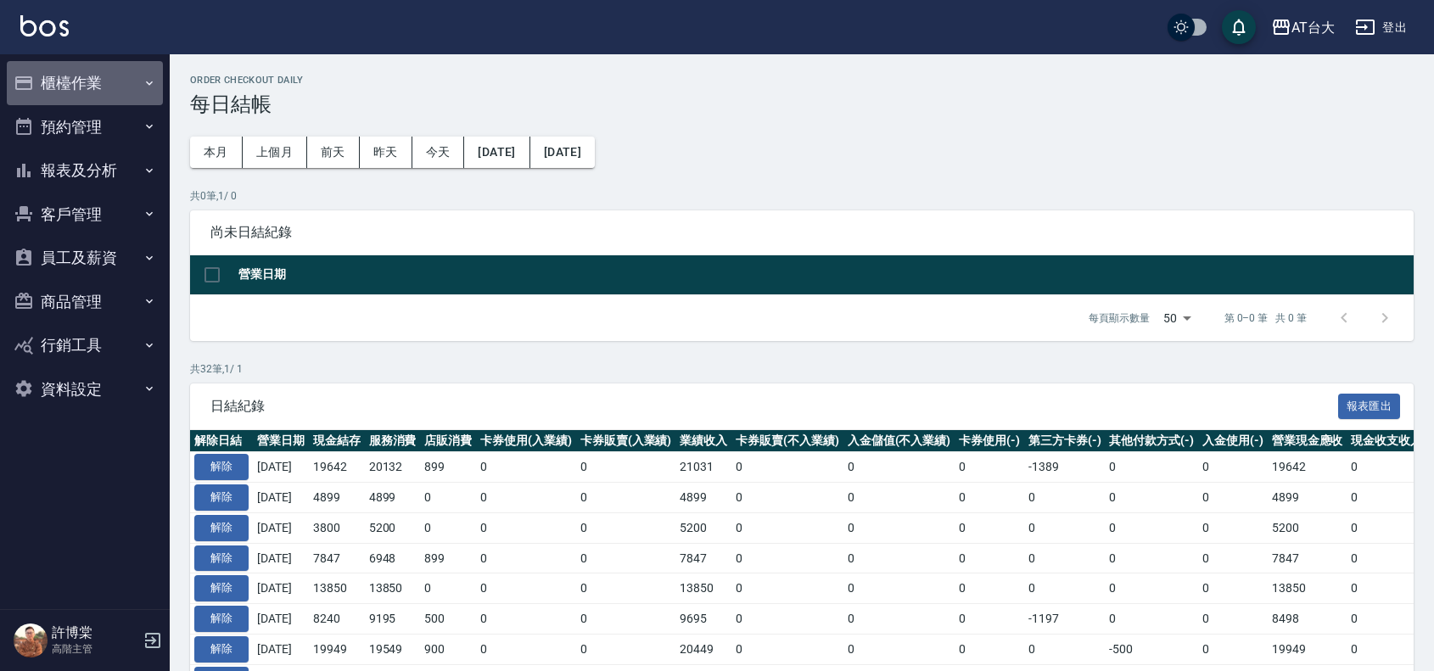
click at [81, 90] on button "櫃檯作業" at bounding box center [85, 83] width 156 height 44
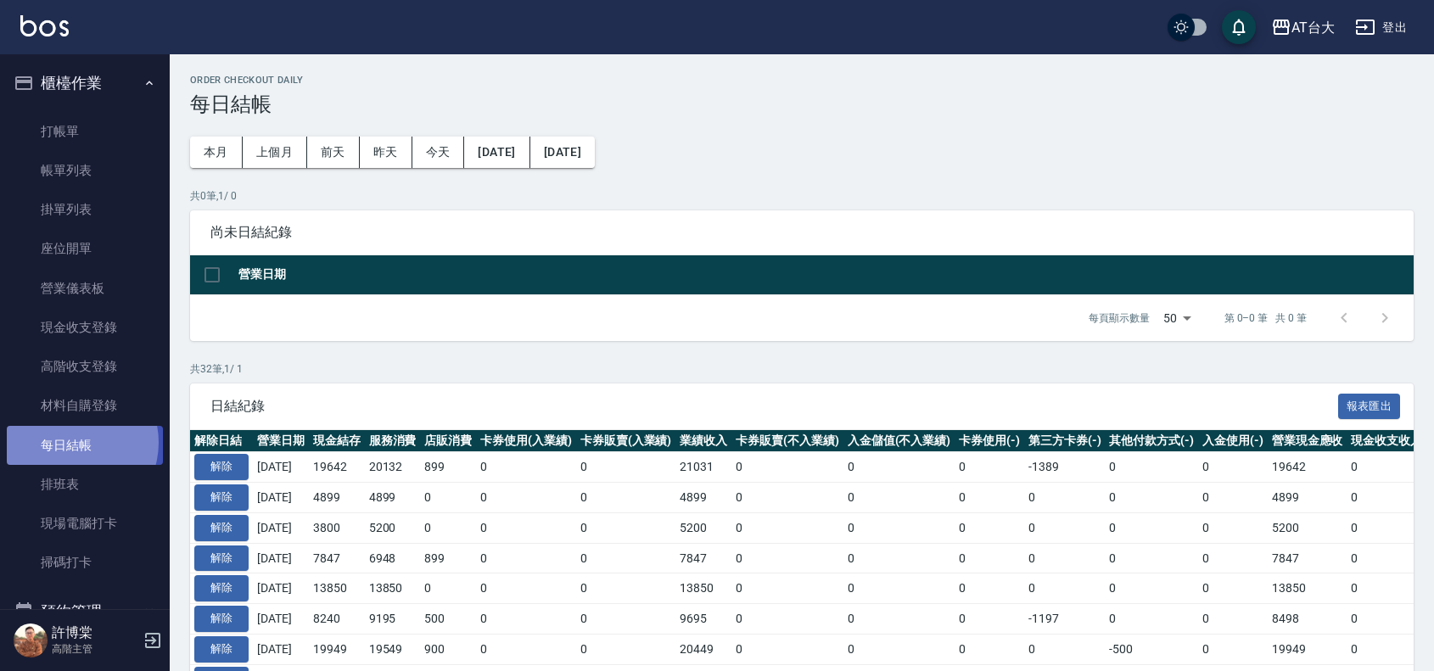
click at [70, 442] on link "每日結帳" at bounding box center [85, 445] width 156 height 39
click at [227, 314] on div "每頁顯示數量 50 50 第 0–0 筆 共 0 筆" at bounding box center [802, 318] width 1224 height 46
click at [1001, 471] on td "0" at bounding box center [990, 467] width 70 height 31
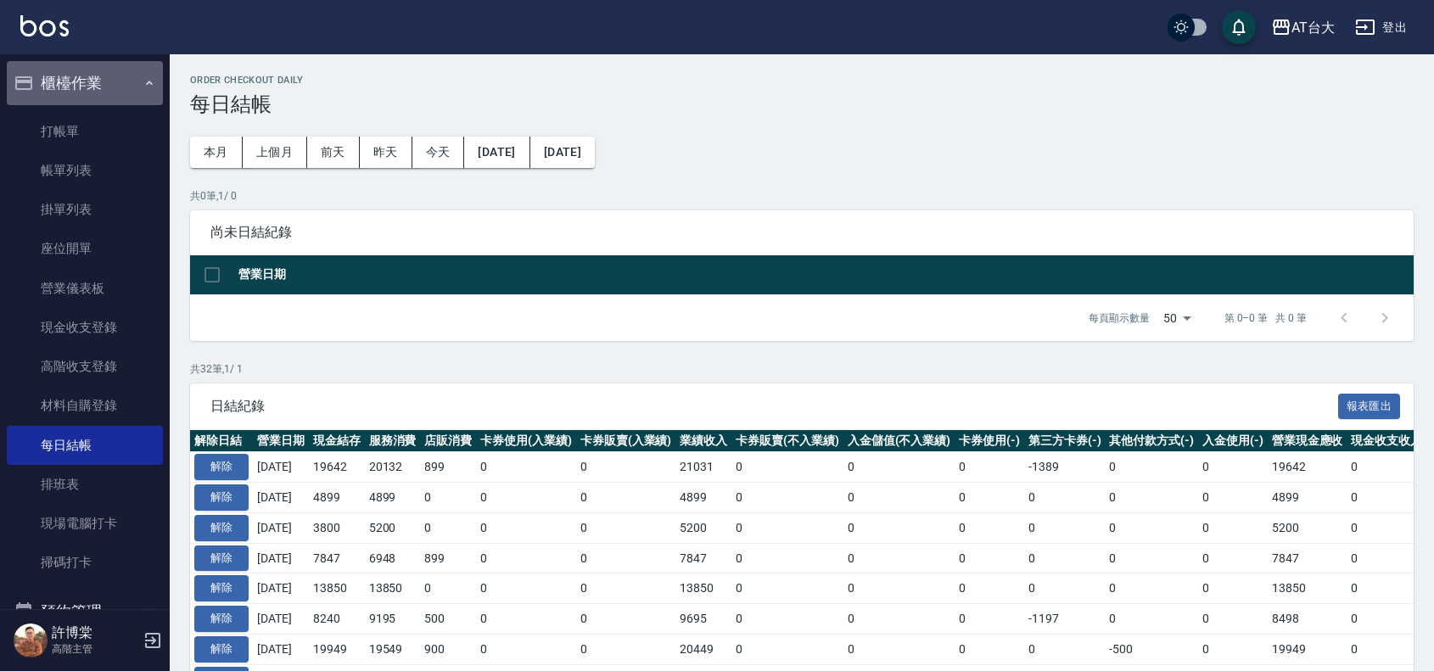
click at [85, 87] on button "櫃檯作業" at bounding box center [85, 83] width 156 height 44
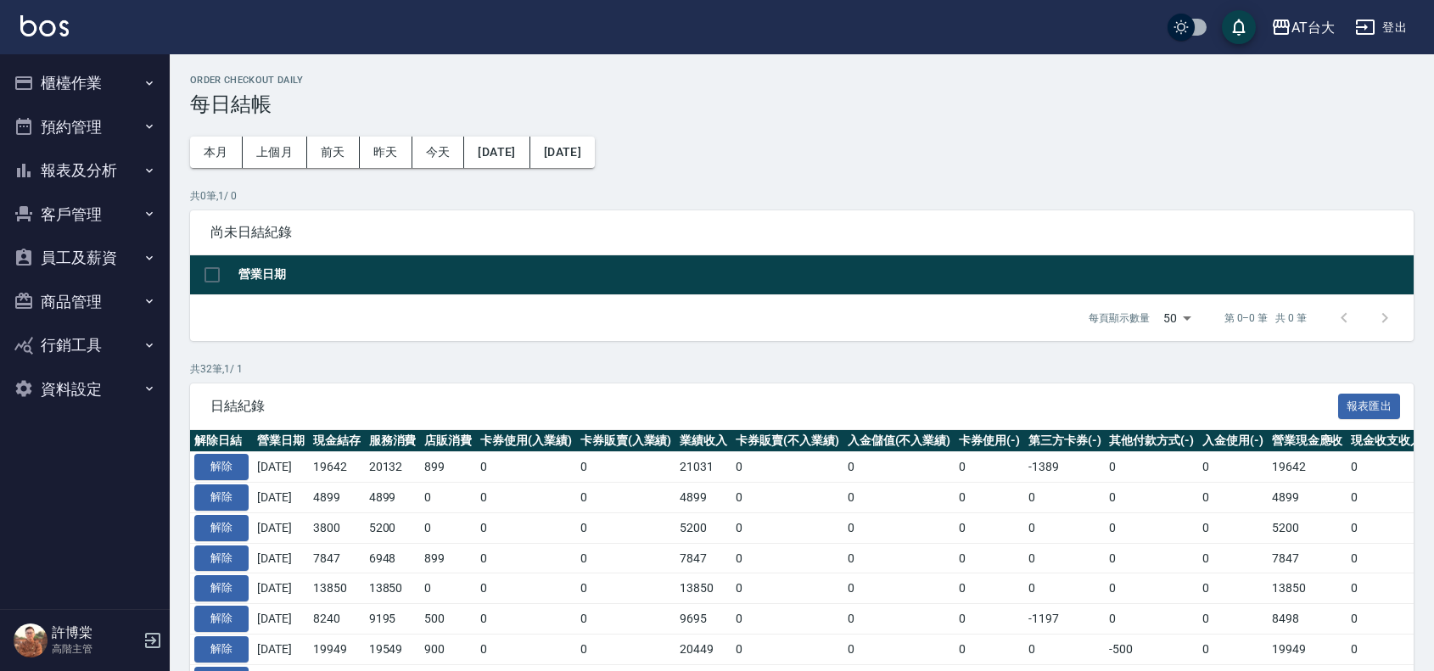
click at [90, 164] on button "報表及分析" at bounding box center [85, 170] width 156 height 44
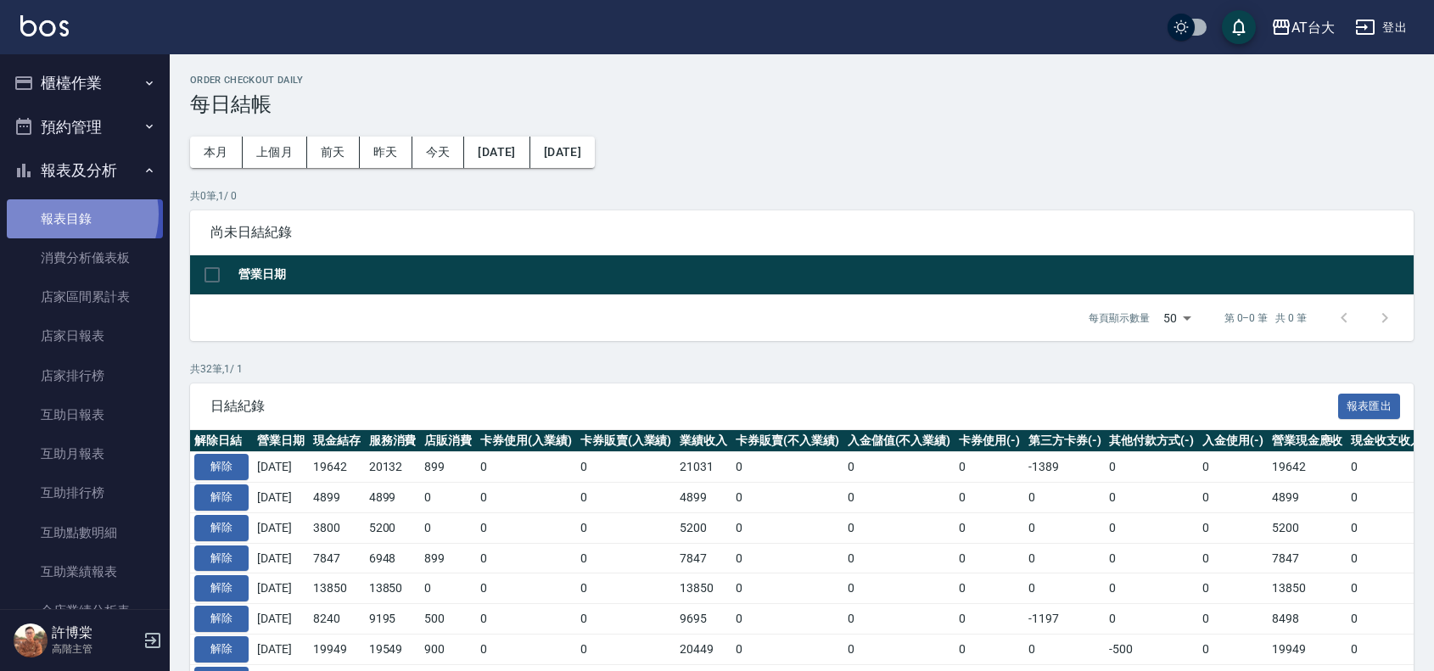
click at [65, 214] on link "報表目錄" at bounding box center [85, 218] width 156 height 39
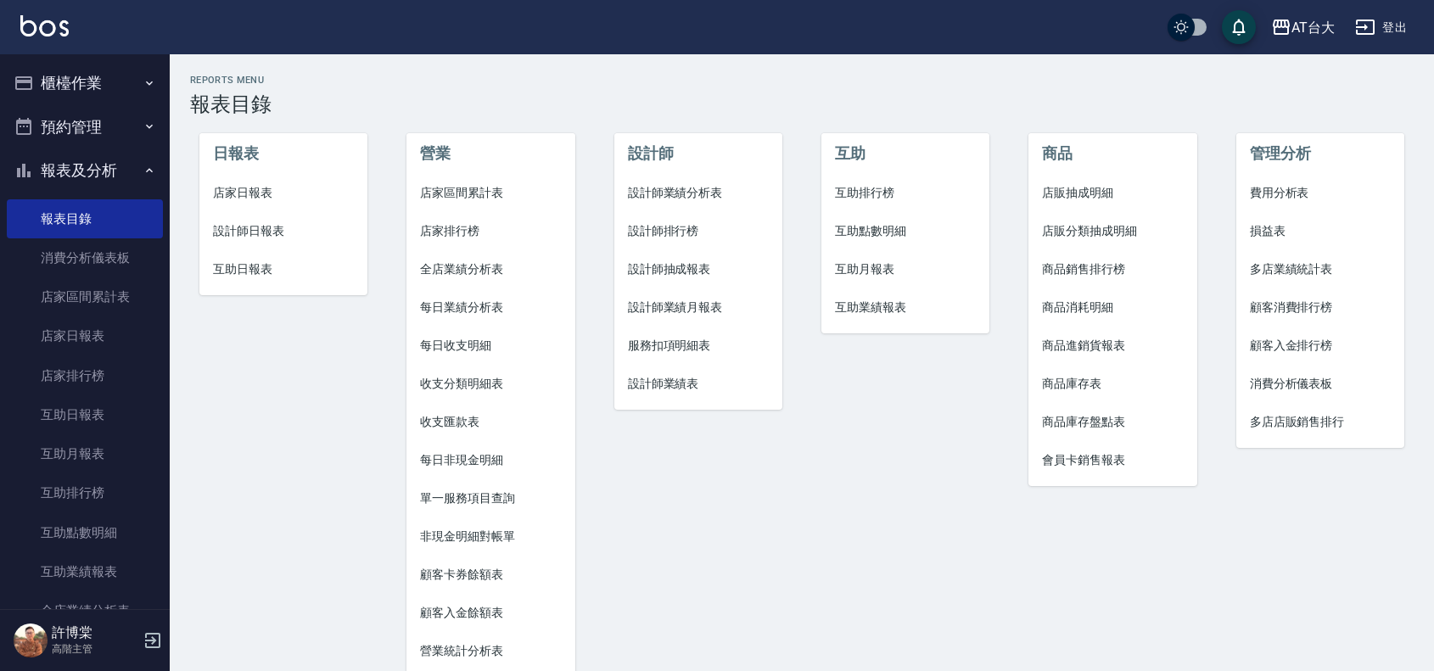
click at [236, 181] on li "店家日報表" at bounding box center [283, 193] width 168 height 38
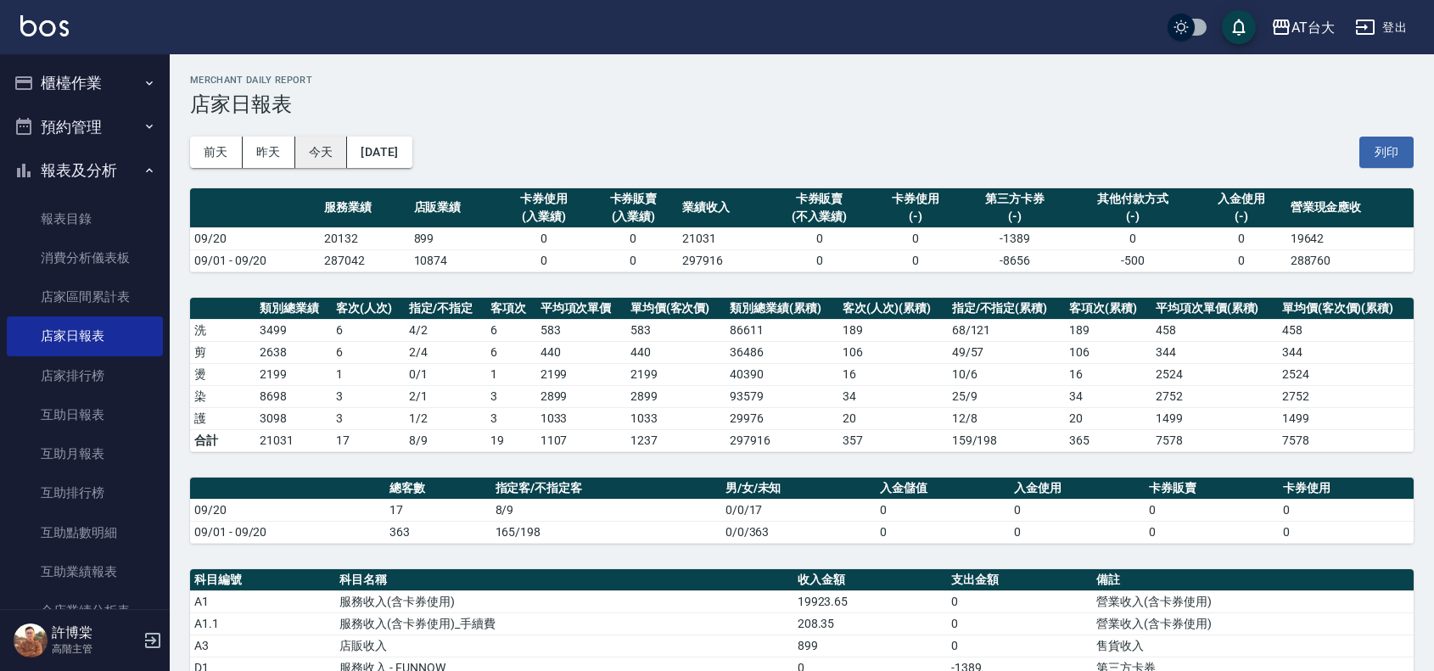
click at [320, 161] on button "今天" at bounding box center [321, 152] width 53 height 31
click at [70, 89] on button "櫃檯作業" at bounding box center [85, 83] width 156 height 44
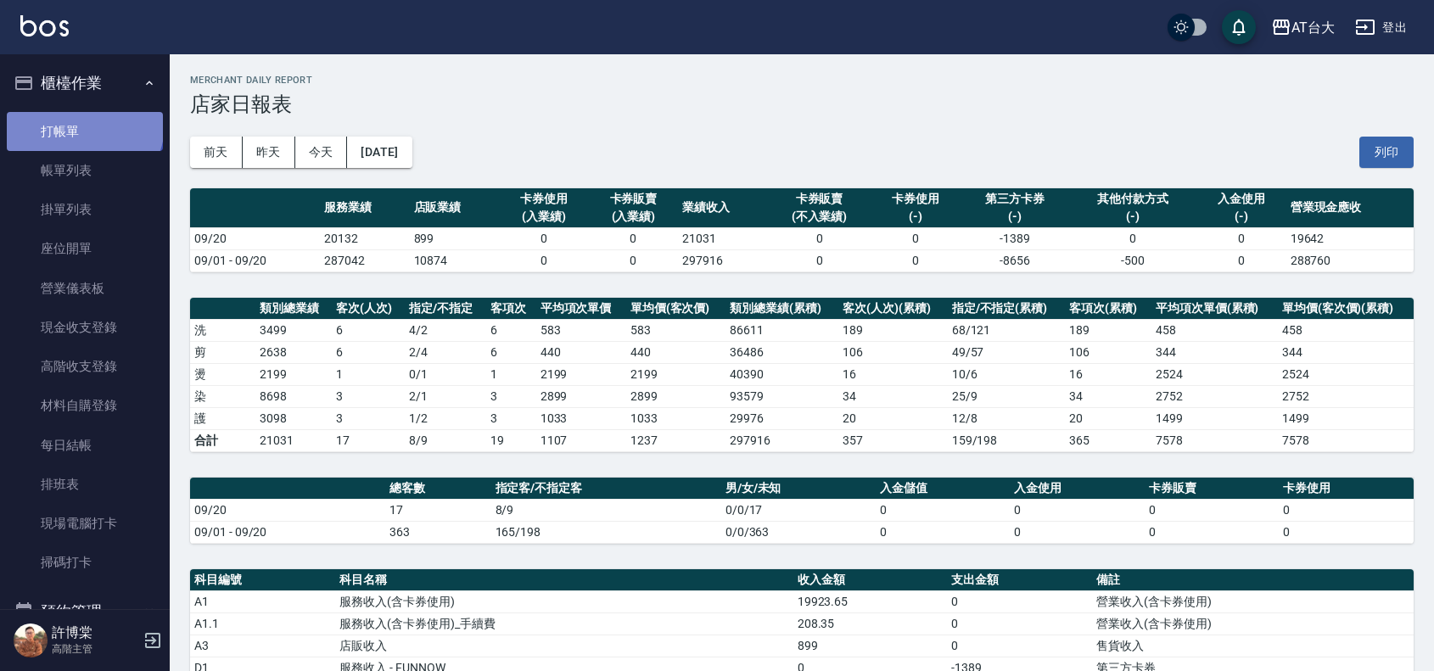
click at [83, 124] on link "打帳單" at bounding box center [85, 131] width 156 height 39
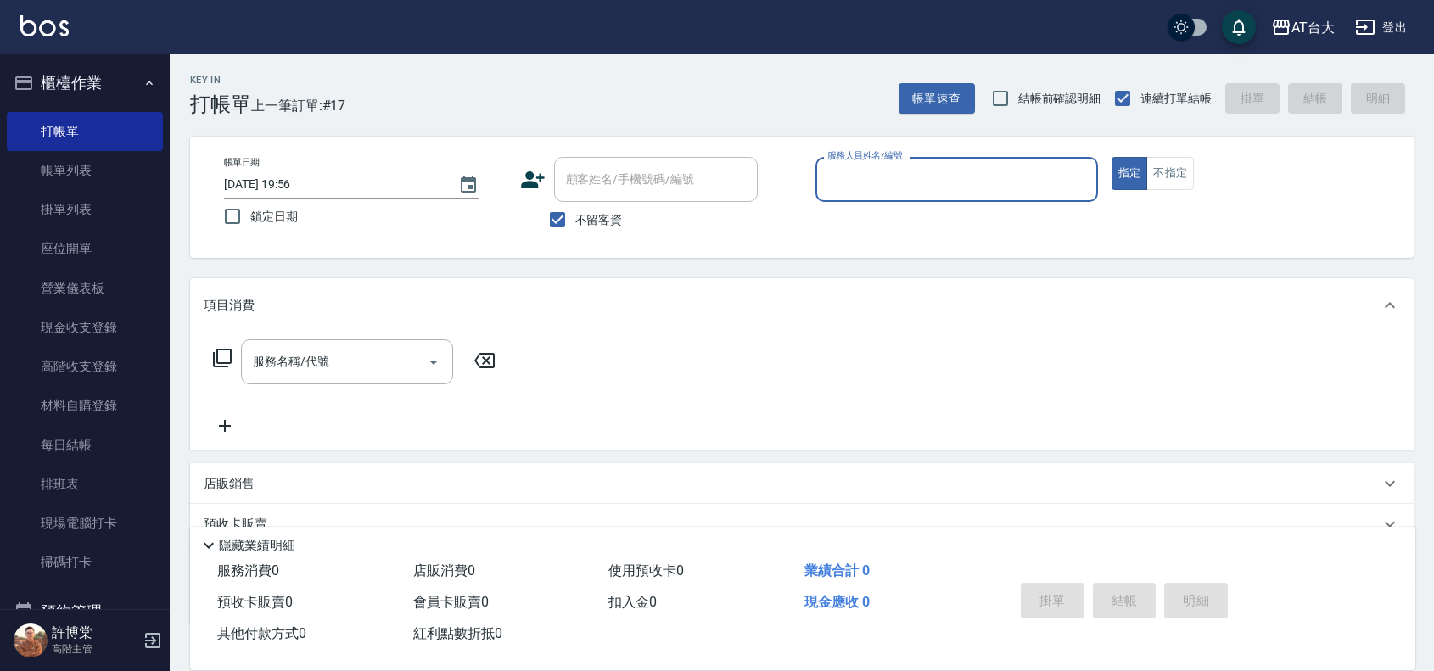
click at [1020, 187] on input "服務人員姓名/編號" at bounding box center [956, 180] width 267 height 30
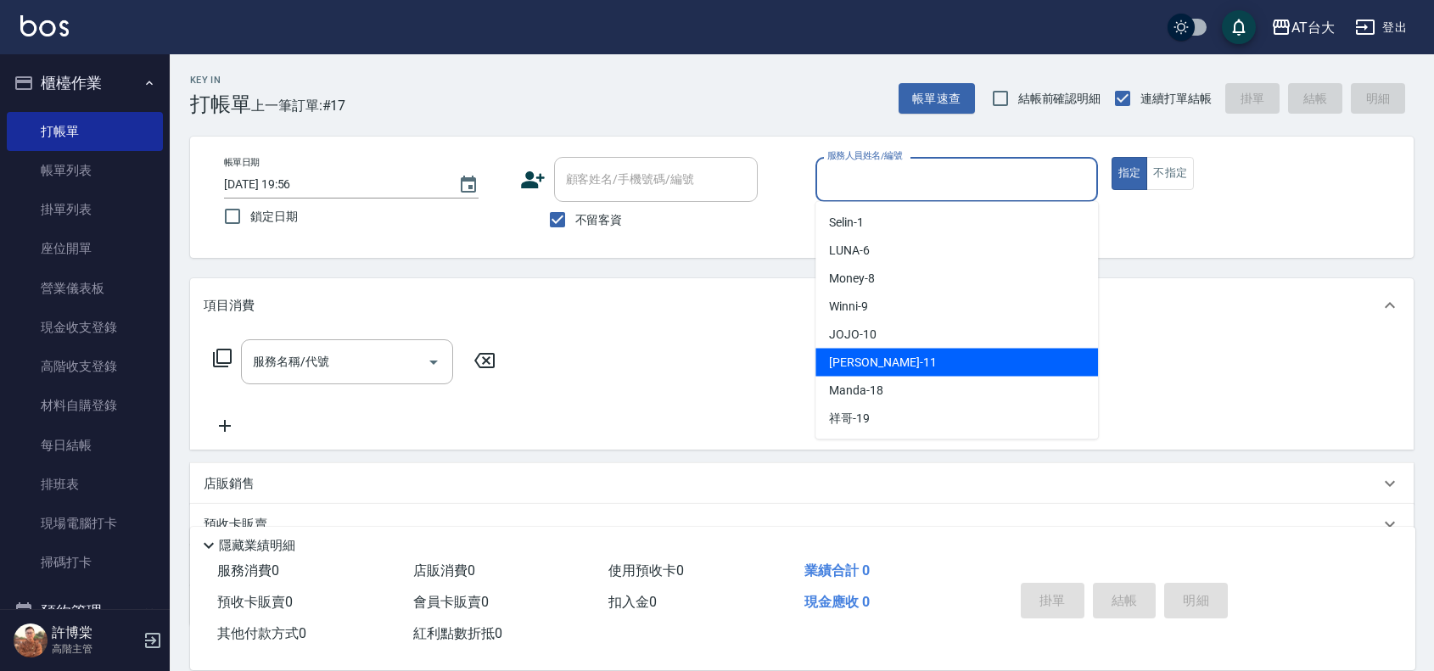
click at [915, 355] on div "Yvonne -11" at bounding box center [956, 363] width 283 height 28
type input "Yvonne-11"
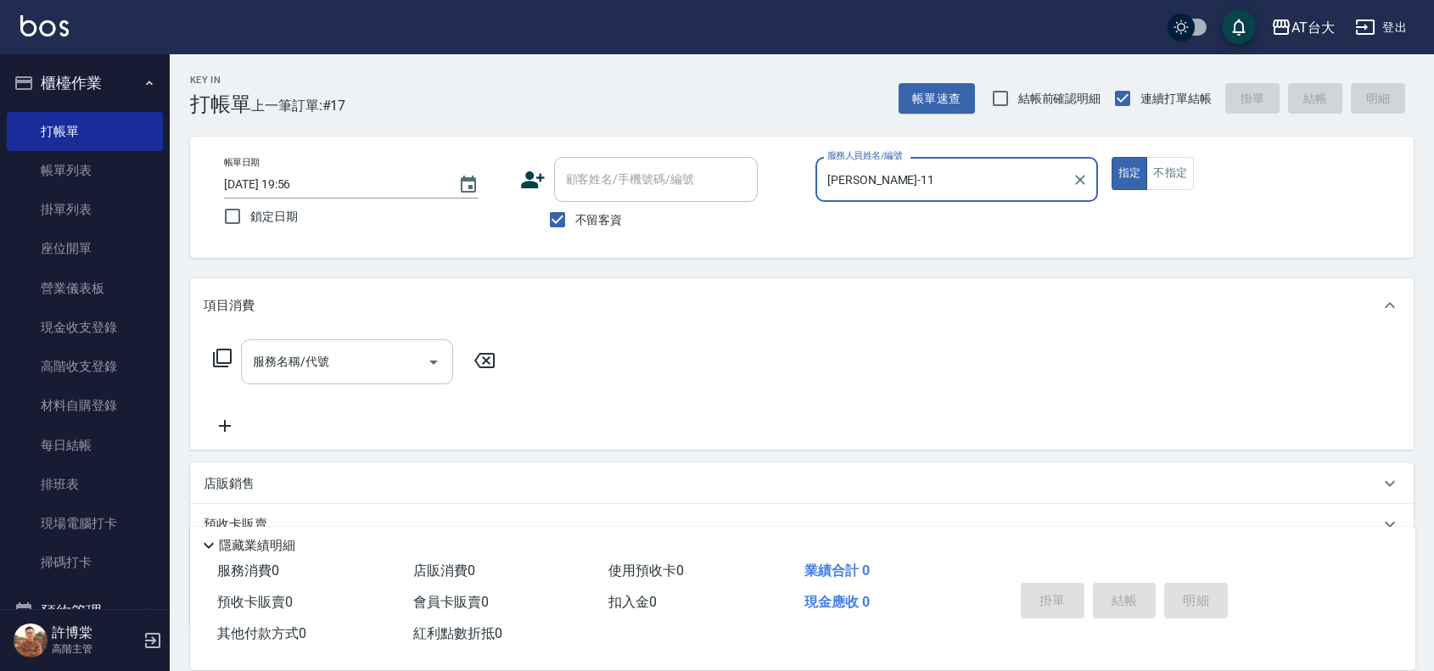
click at [345, 367] on input "服務名稱/代號" at bounding box center [334, 362] width 171 height 30
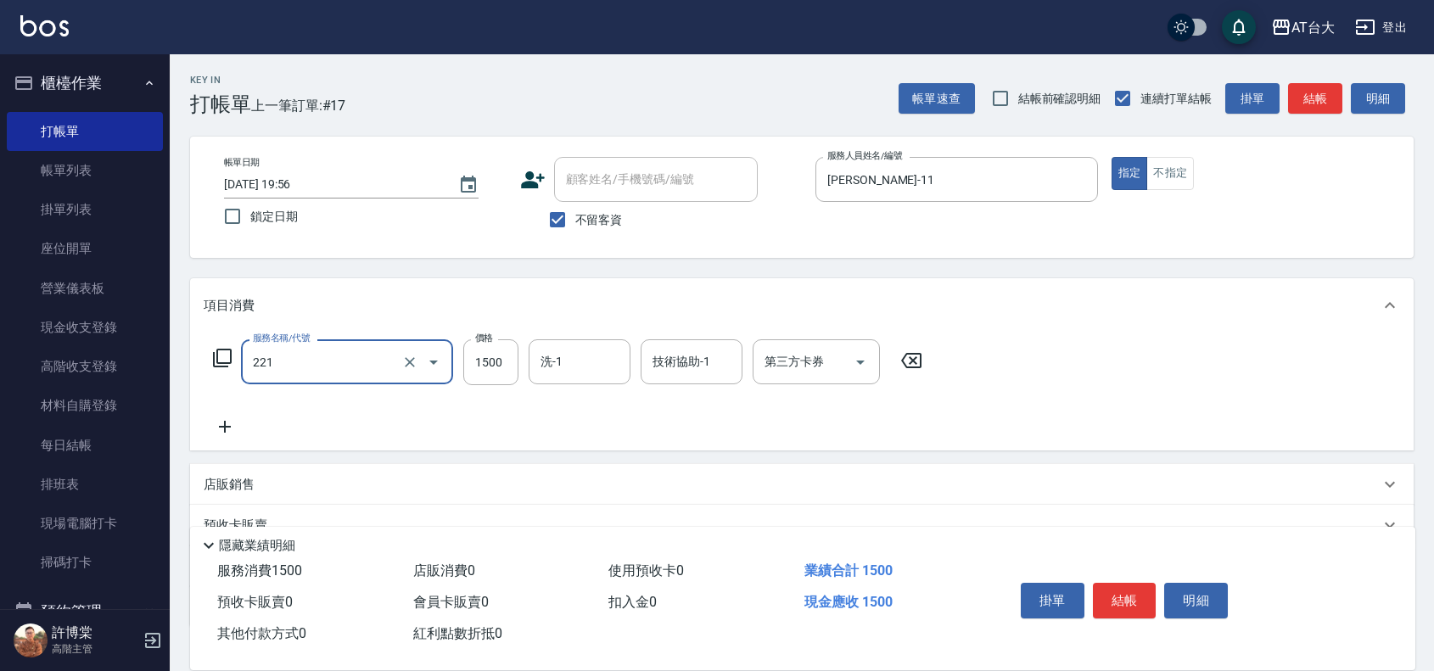
type input "燙髮自備 1500 以 下(221)"
type input "2499"
click at [1130, 590] on button "結帳" at bounding box center [1125, 601] width 64 height 36
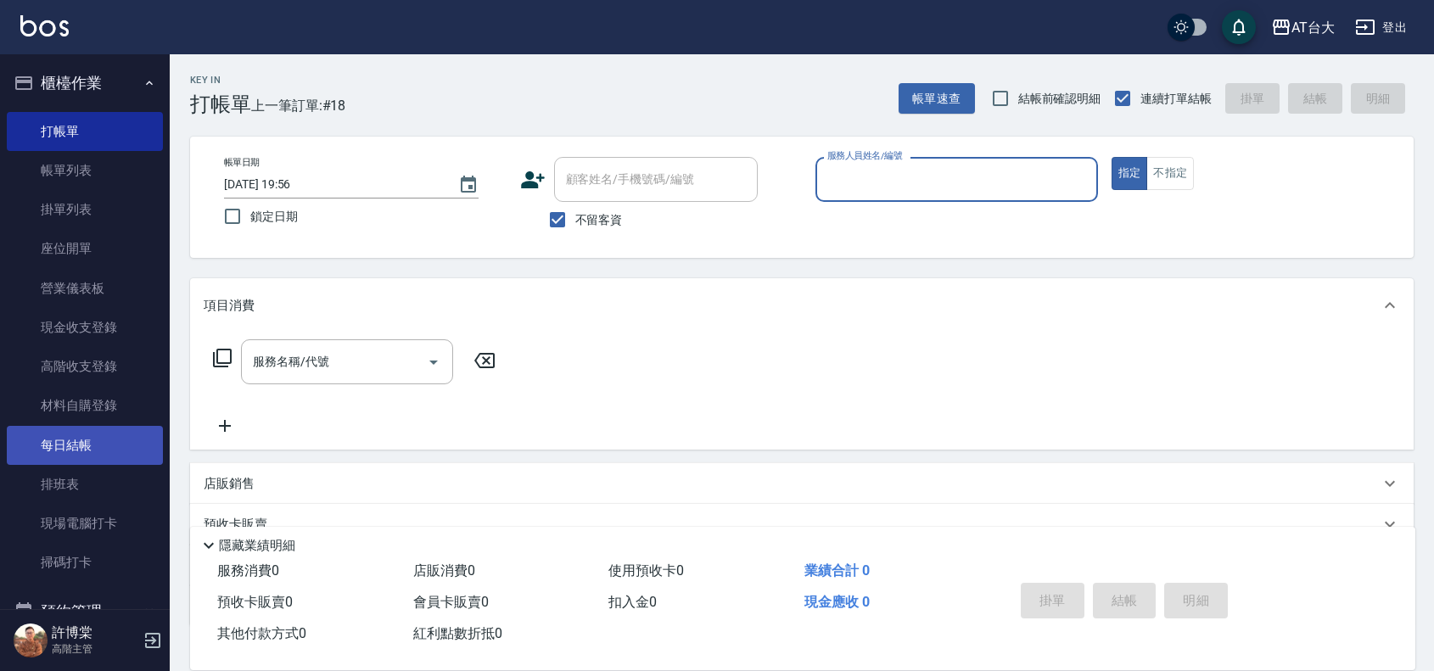
click at [109, 447] on link "每日結帳" at bounding box center [85, 445] width 156 height 39
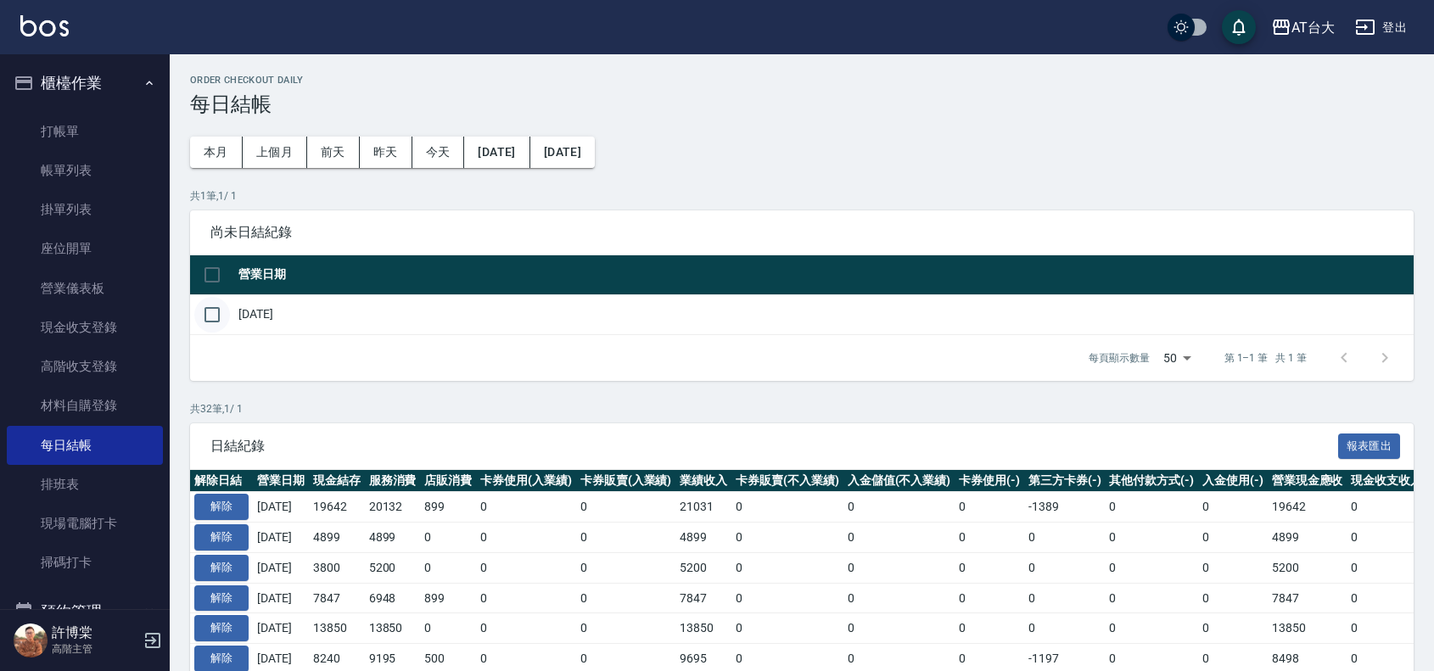
click at [217, 316] on input "checkbox" at bounding box center [212, 315] width 36 height 36
checkbox input "true"
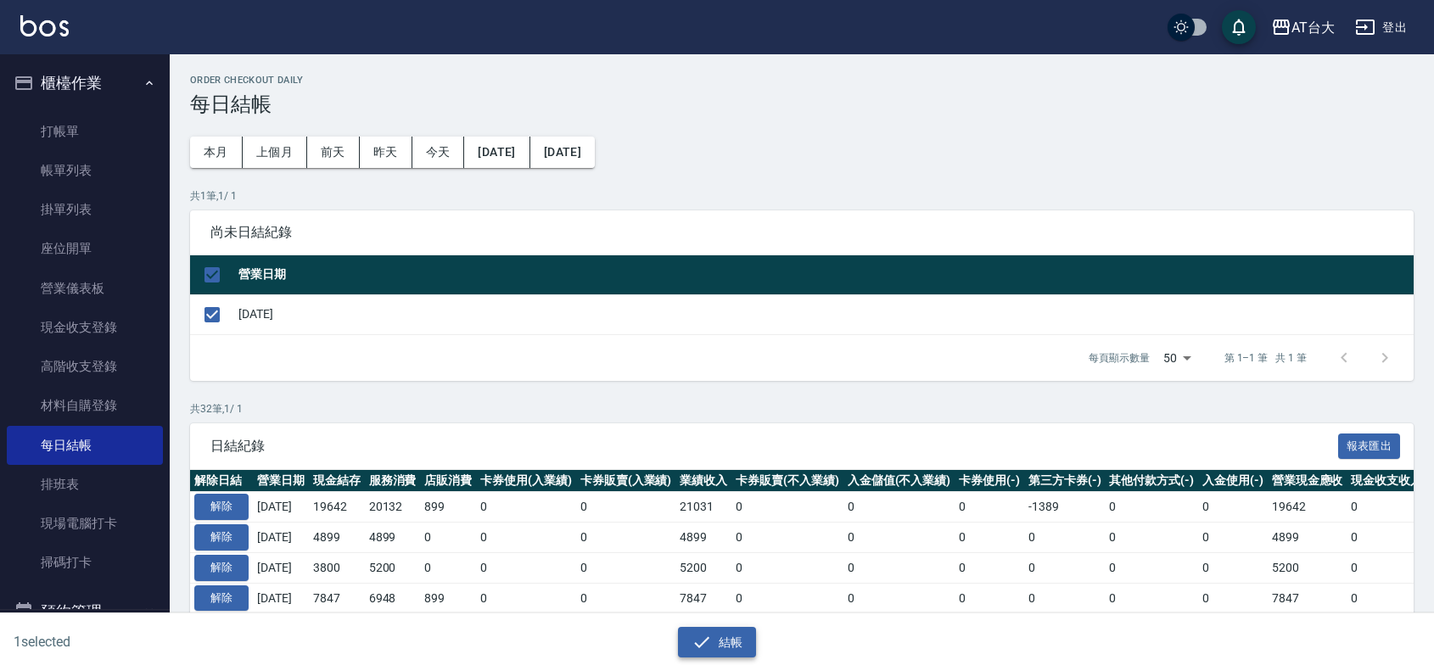
click at [743, 641] on button "結帳" at bounding box center [717, 642] width 79 height 31
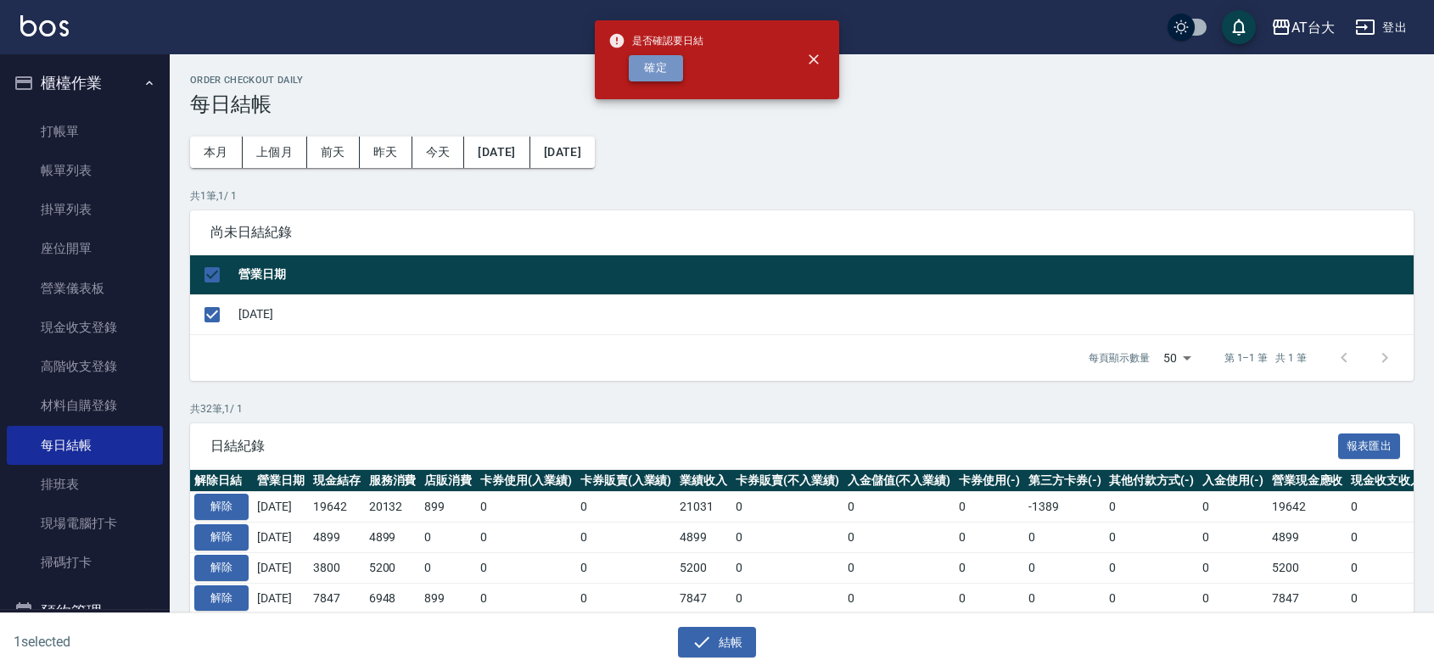
click at [645, 70] on button "確定" at bounding box center [656, 68] width 54 height 26
checkbox input "false"
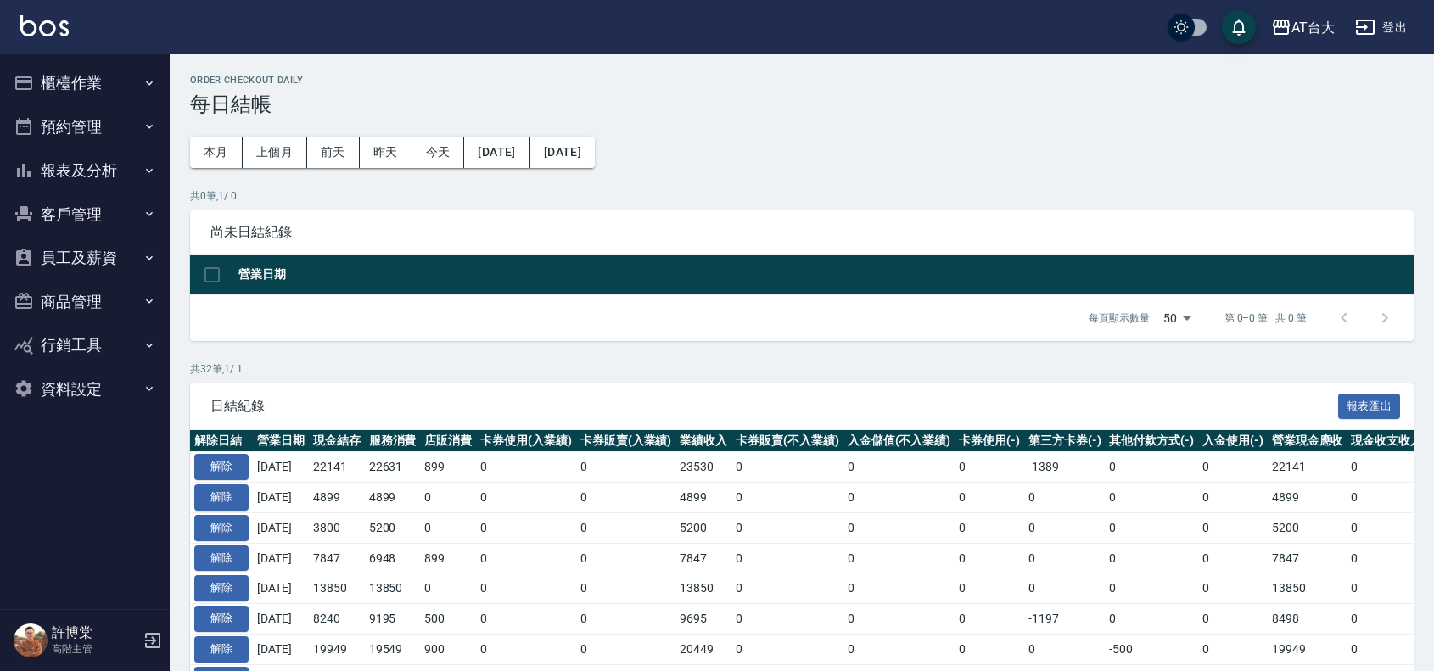
click at [102, 166] on button "報表及分析" at bounding box center [85, 170] width 156 height 44
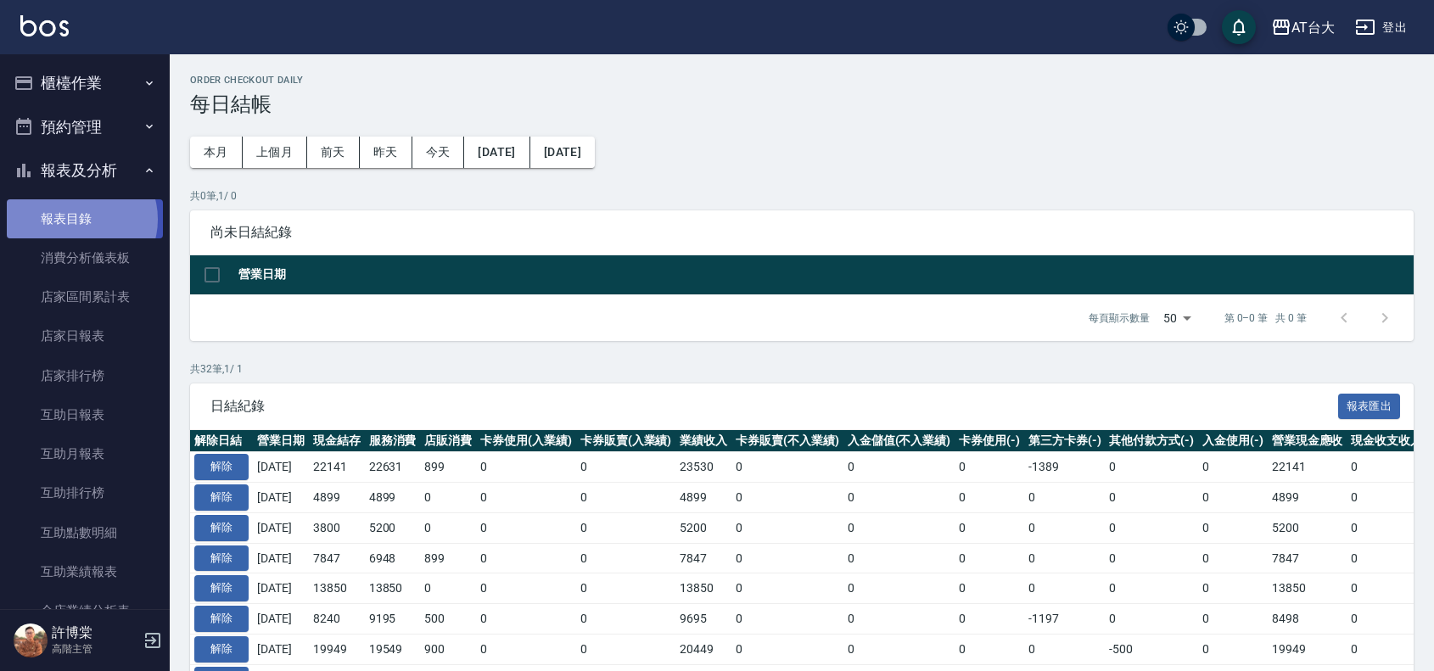
click at [81, 219] on link "報表目錄" at bounding box center [85, 218] width 156 height 39
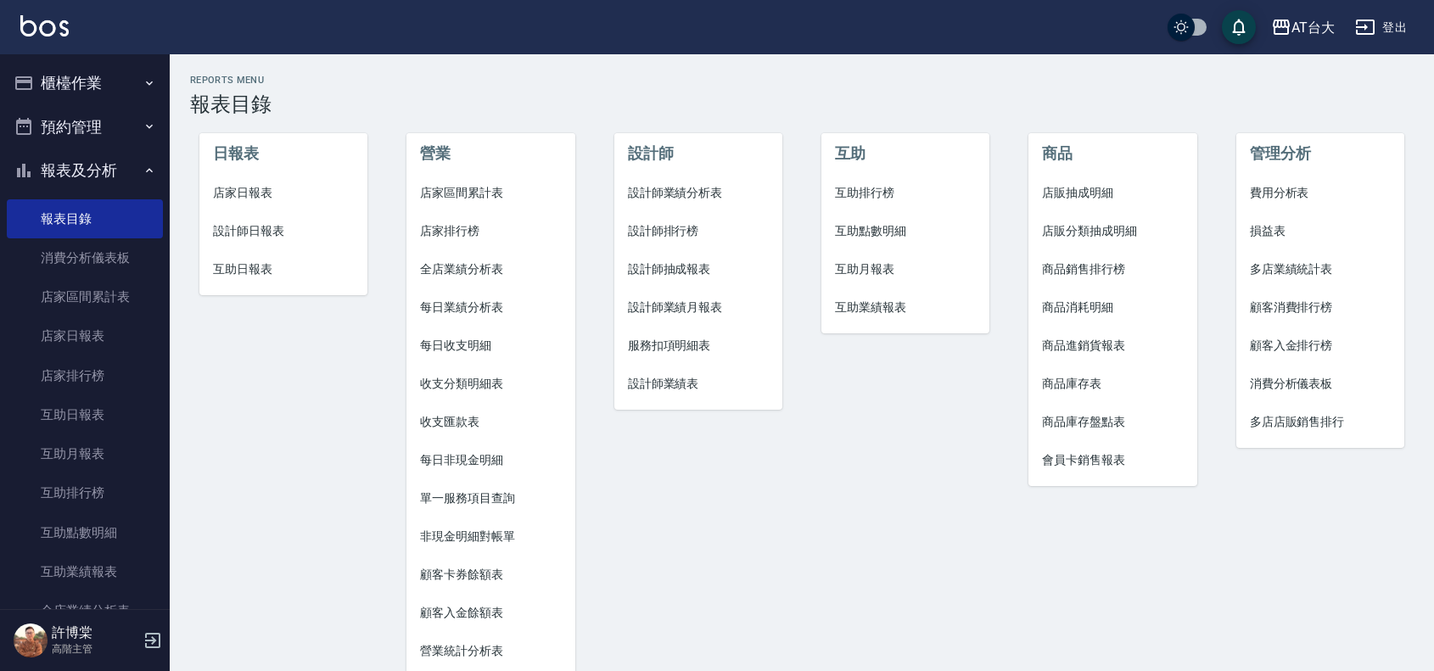
click at [253, 180] on li "店家日報表" at bounding box center [283, 193] width 168 height 38
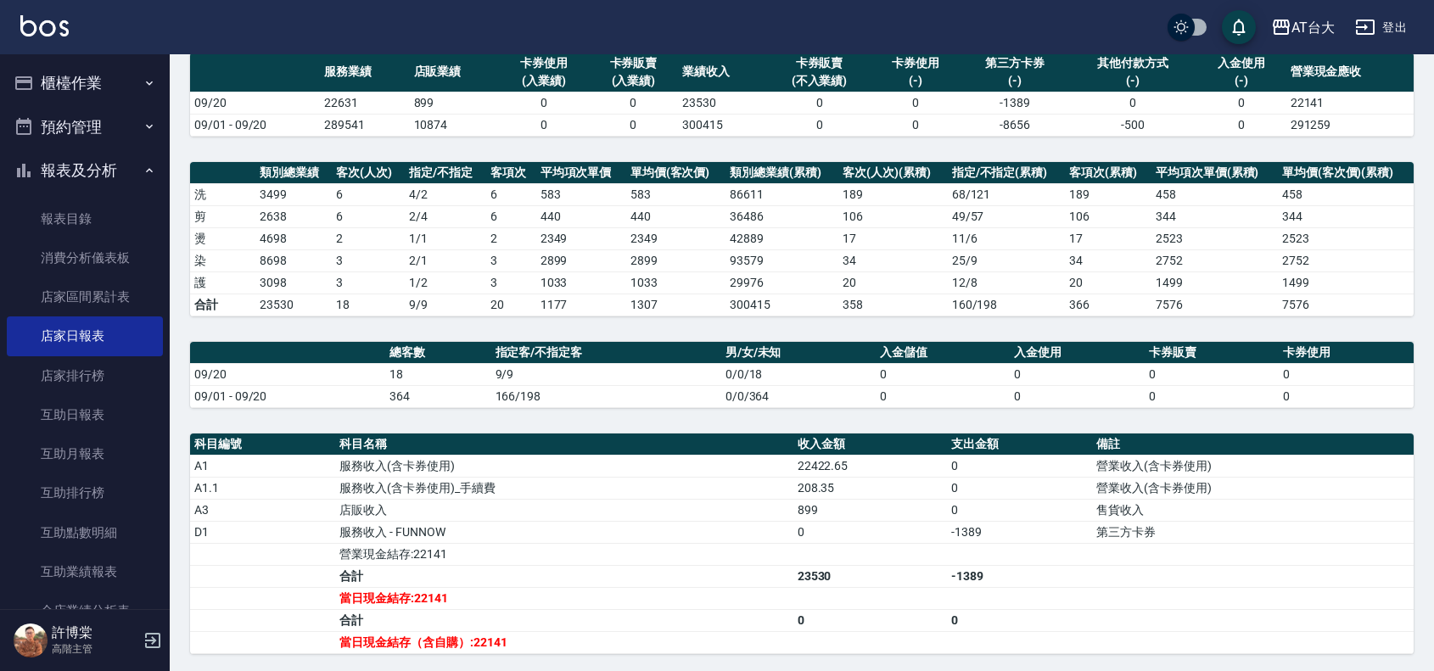
scroll to position [137, 0]
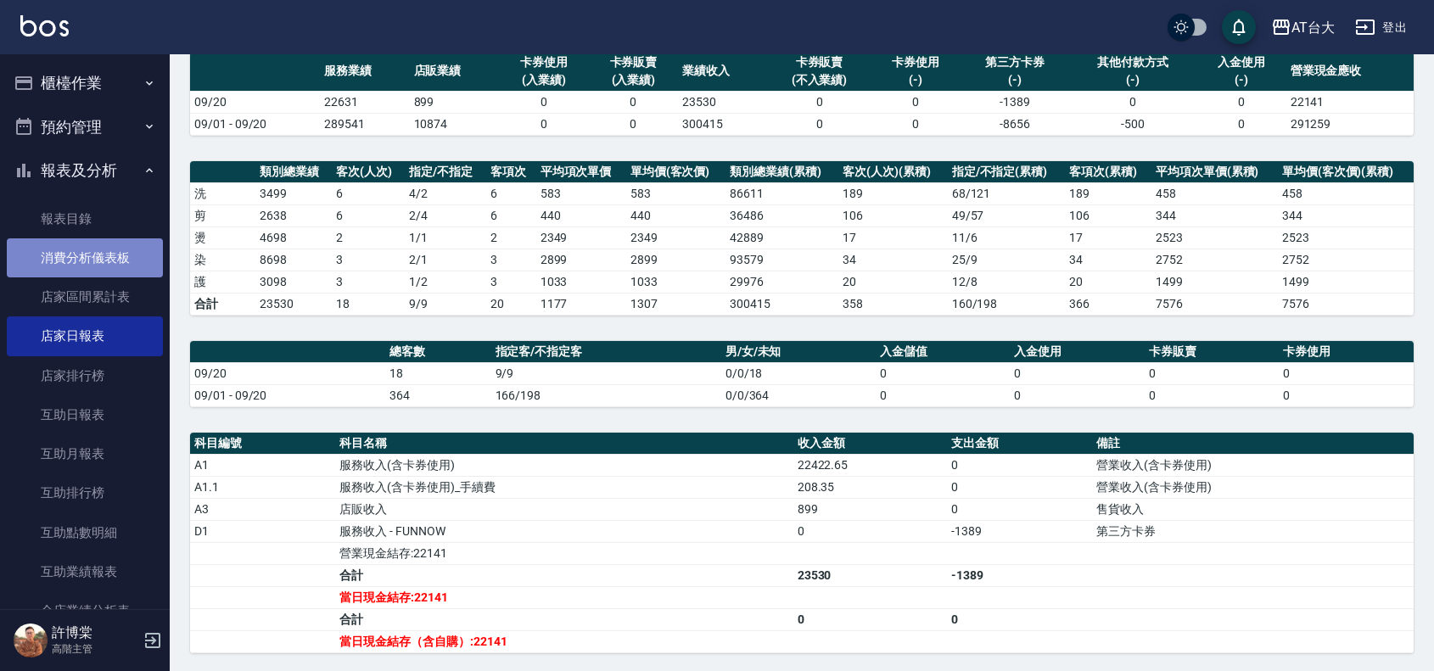
click at [87, 263] on link "消費分析儀表板" at bounding box center [85, 257] width 156 height 39
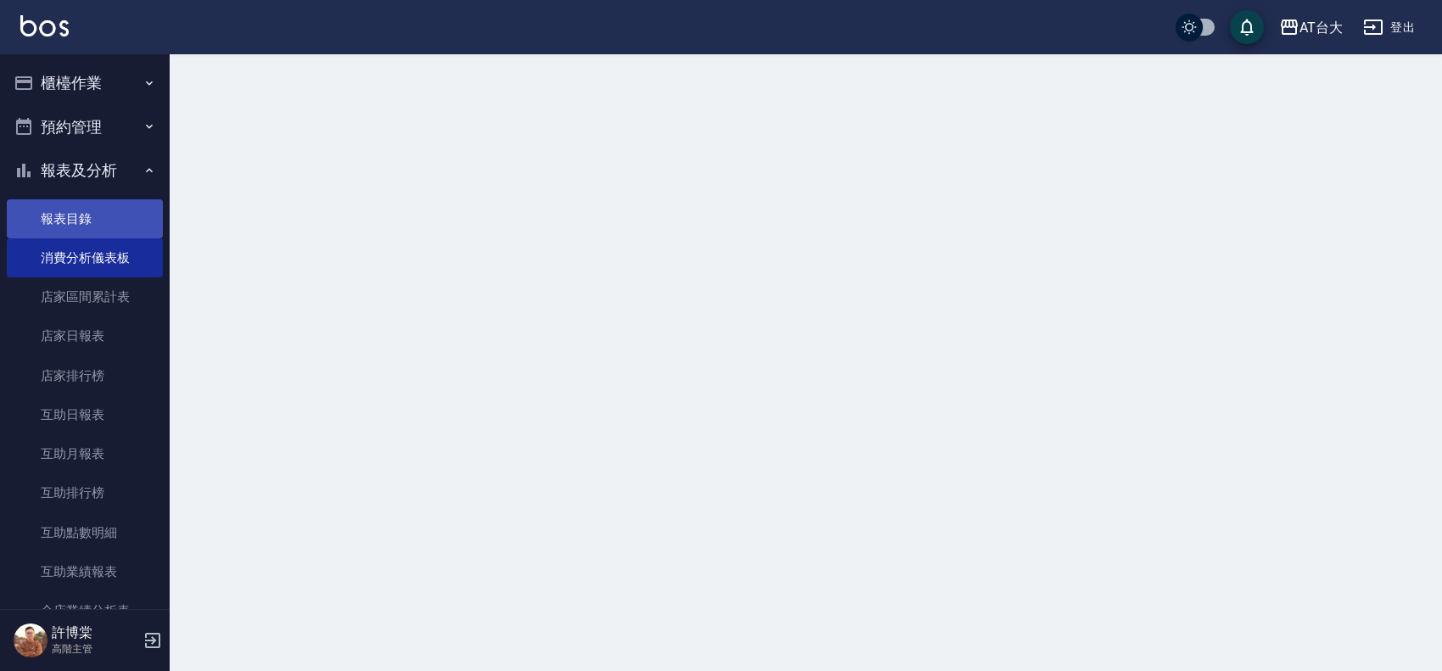
click at [87, 221] on link "報表目錄" at bounding box center [85, 218] width 156 height 39
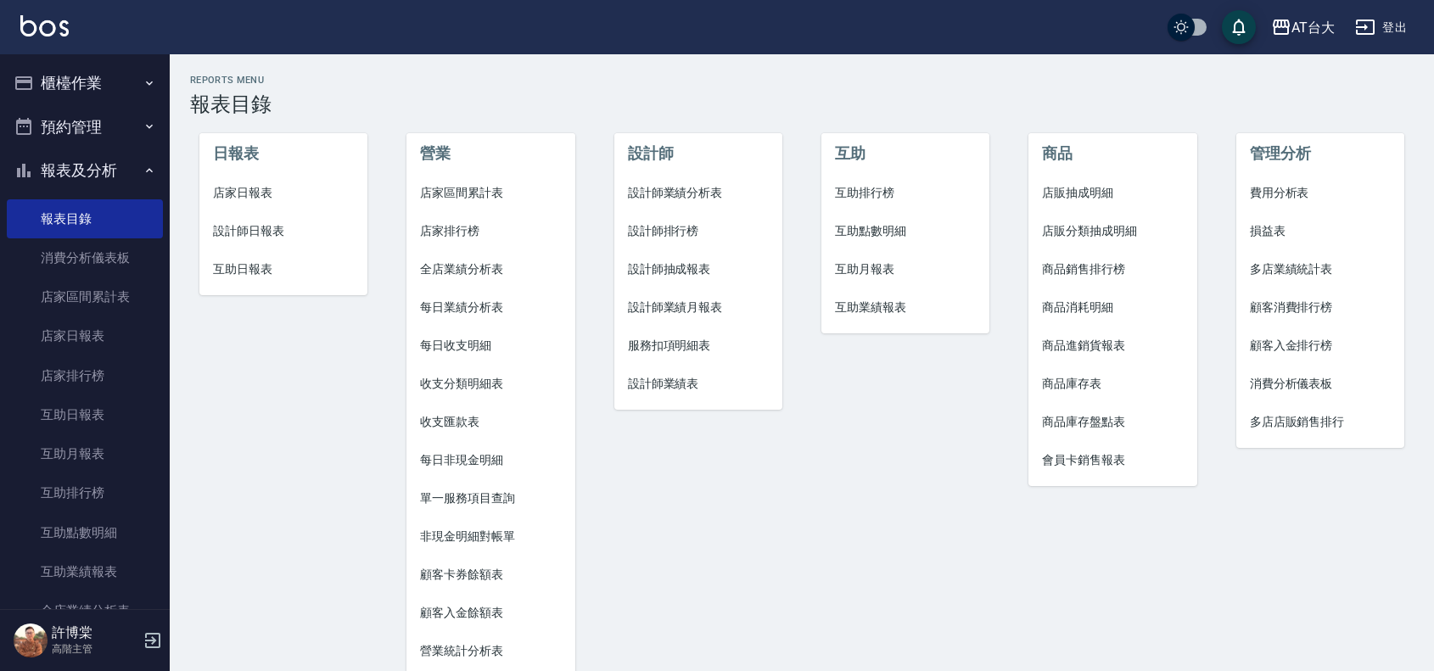
click at [226, 222] on span "設計師日報表" at bounding box center [283, 231] width 141 height 18
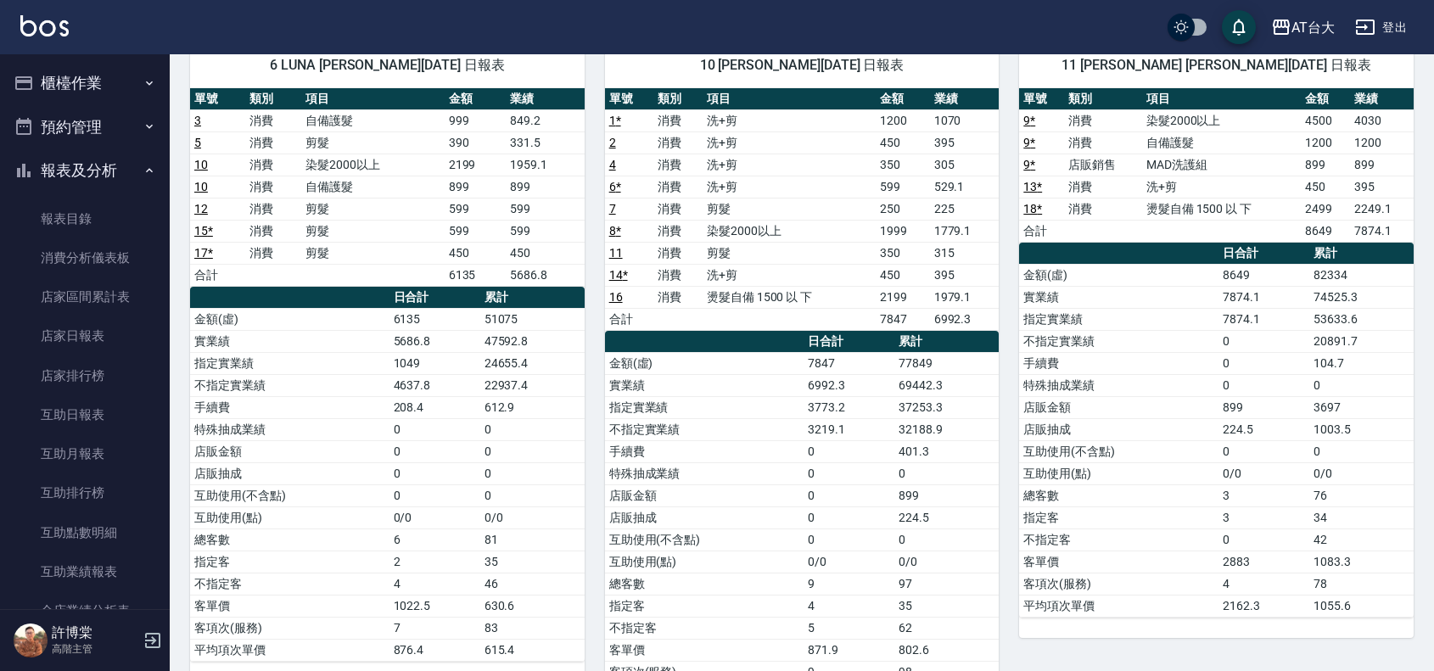
scroll to position [149, 0]
